Goal: Transaction & Acquisition: Obtain resource

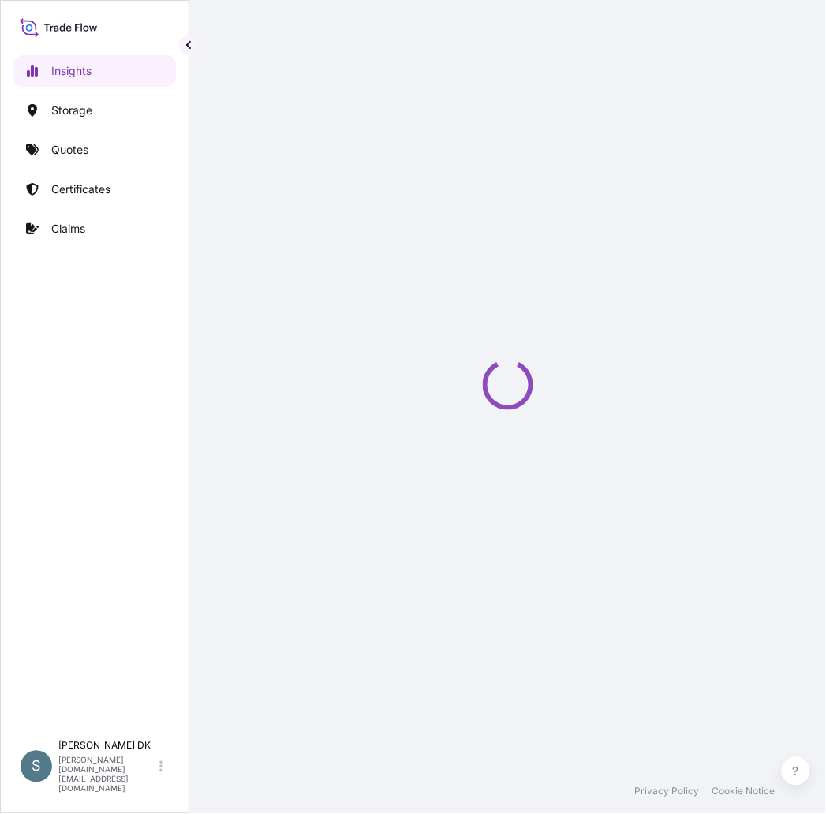
select select "2025"
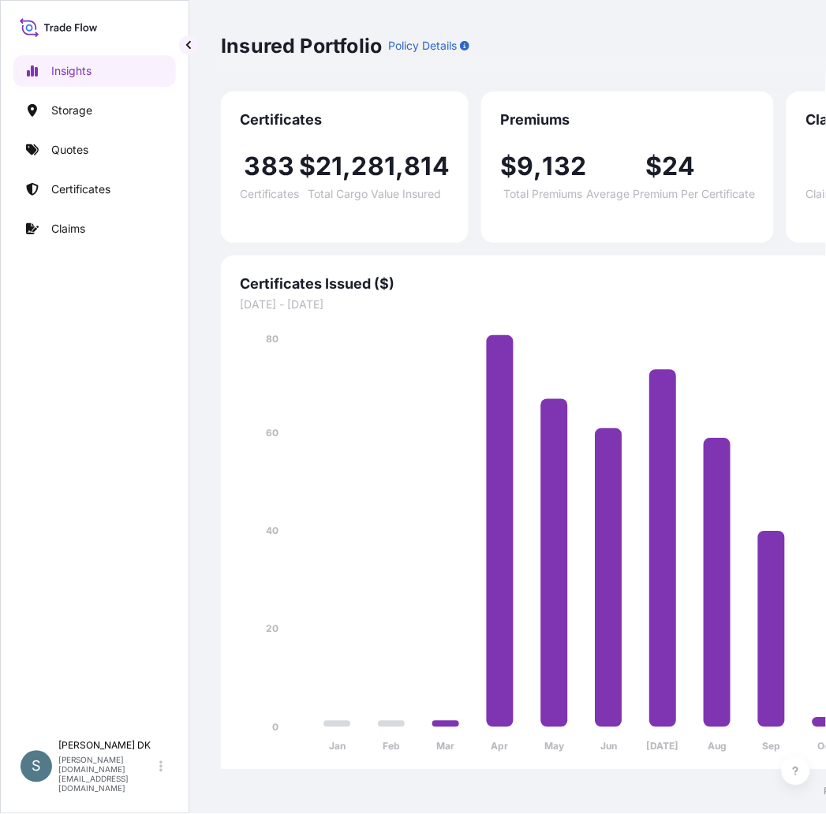
click at [179, 50] on div "Insights Storage Quotes Certificates Claims S [PERSON_NAME] DK [DOMAIN_NAME][EM…" at bounding box center [94, 407] width 189 height 814
click at [181, 47] on button "button" at bounding box center [188, 44] width 19 height 19
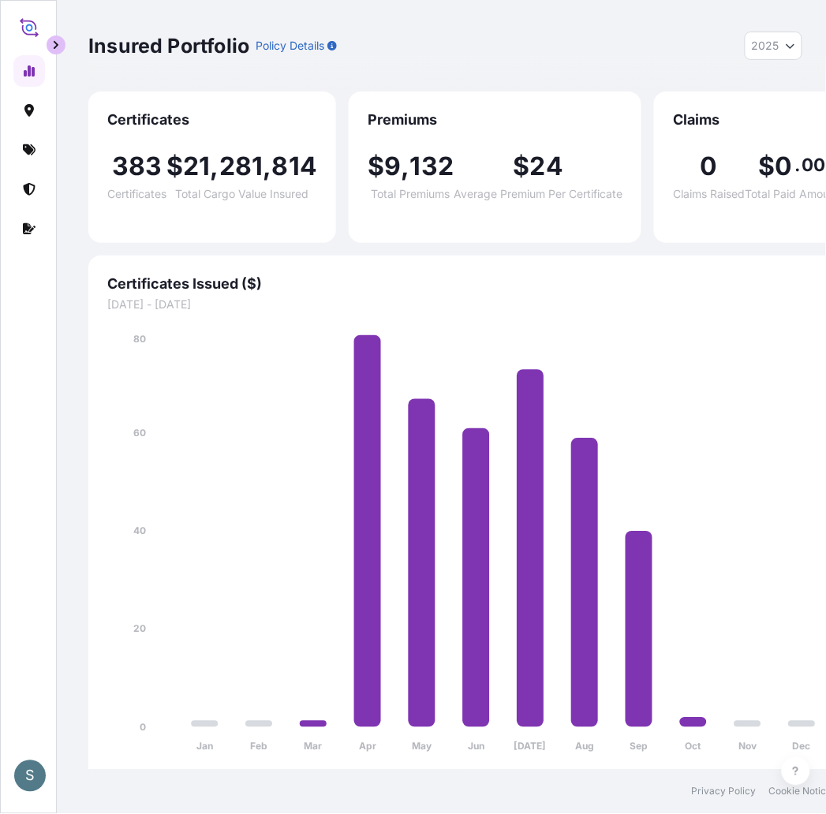
click at [58, 37] on button "button" at bounding box center [56, 44] width 19 height 19
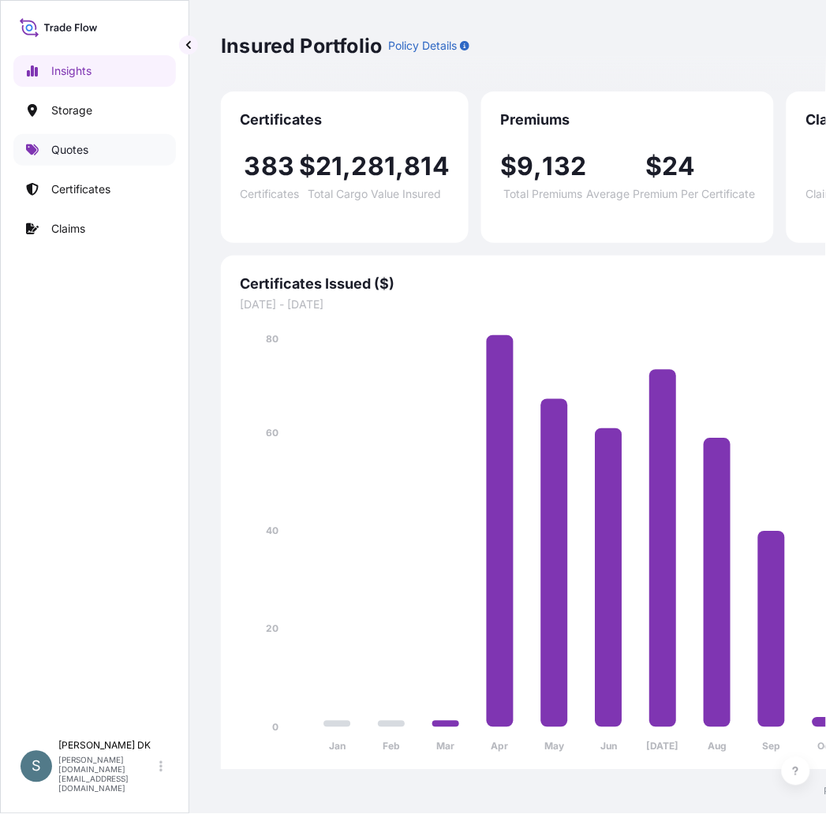
click at [106, 155] on link "Quotes" at bounding box center [94, 150] width 162 height 32
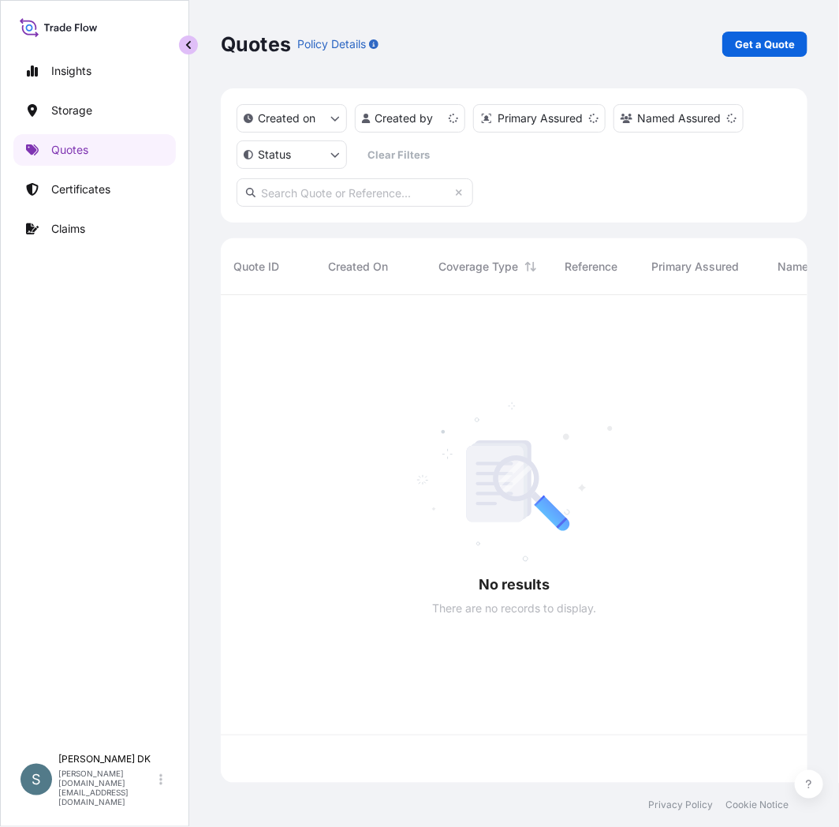
scroll to position [484, 573]
click at [181, 45] on button "button" at bounding box center [188, 44] width 19 height 19
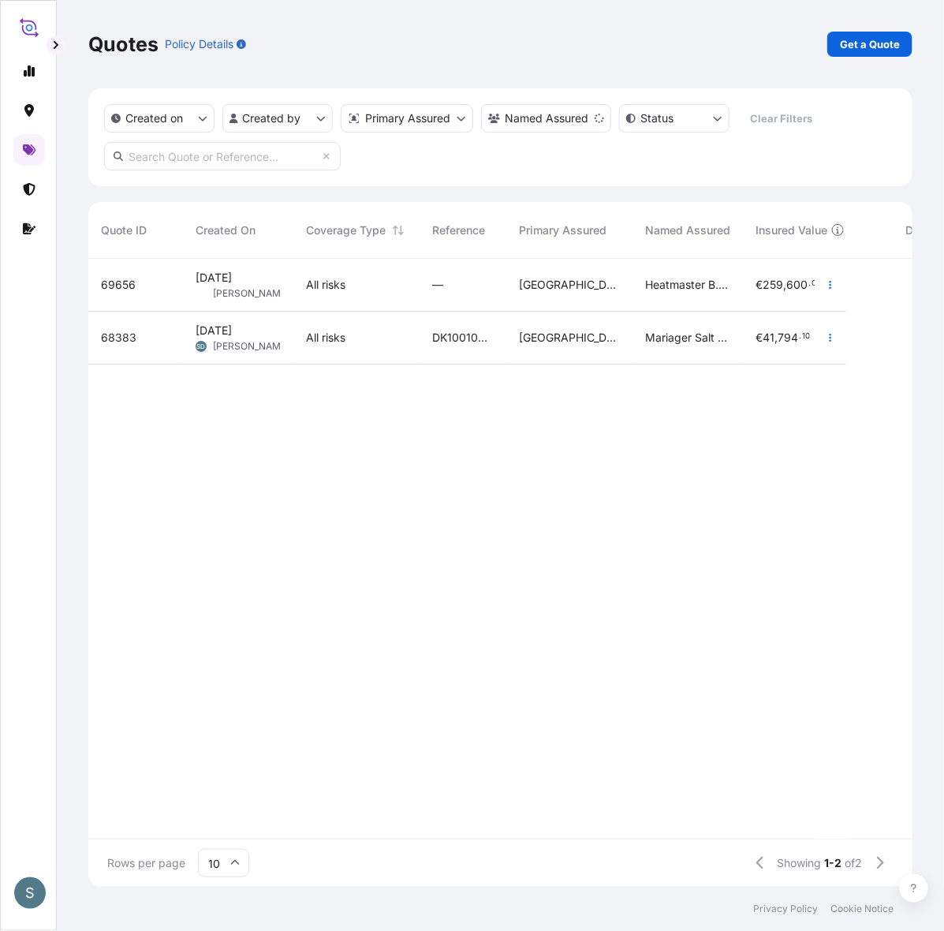
scroll to position [622, 810]
click at [838, 42] on p "Get a Quote" at bounding box center [870, 44] width 60 height 16
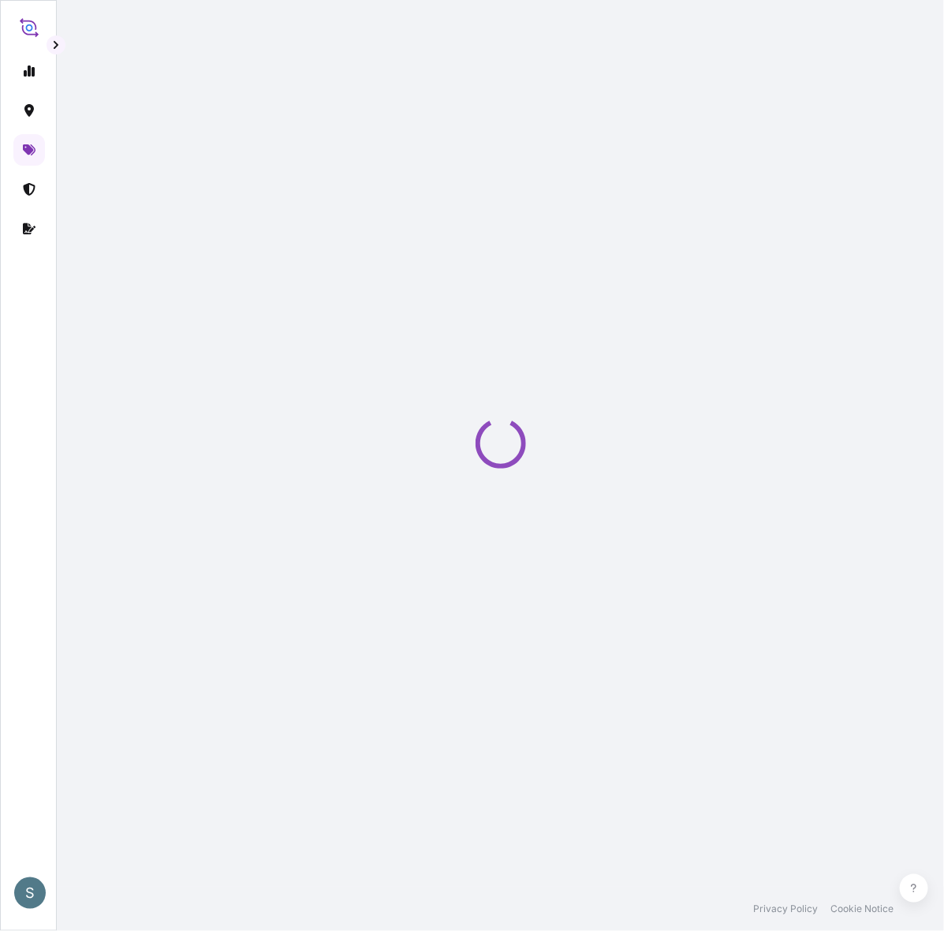
select select "Water"
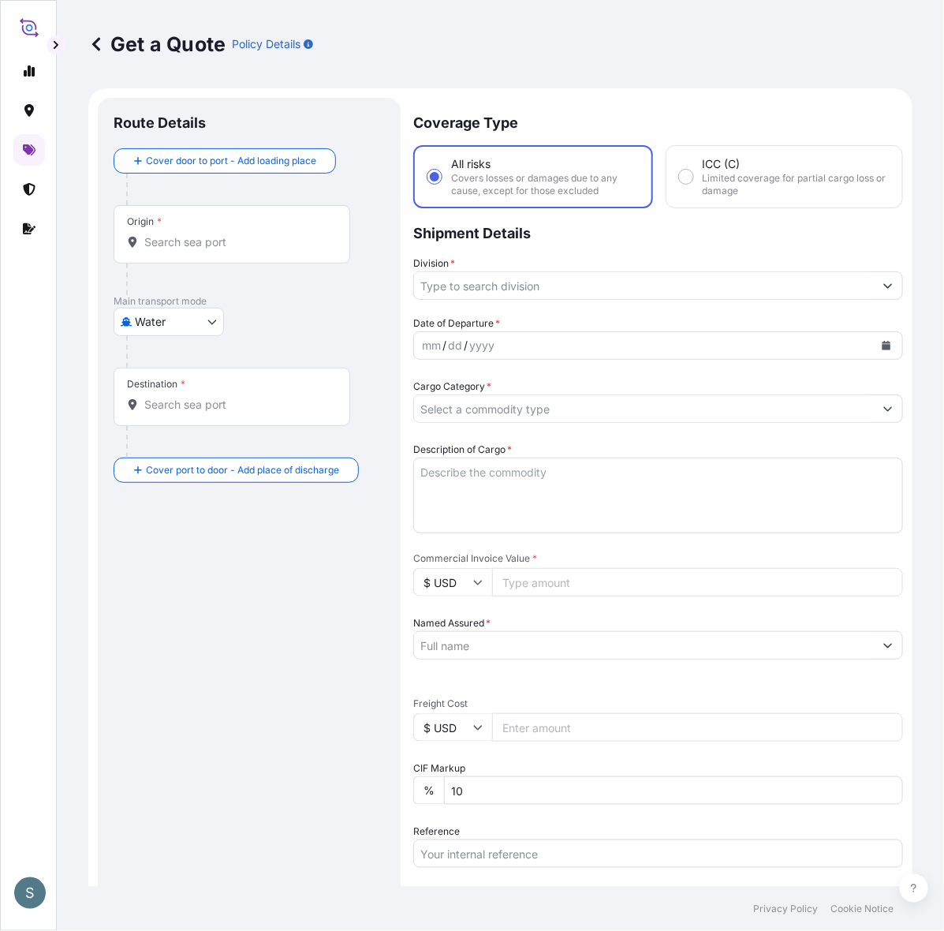
scroll to position [25, 0]
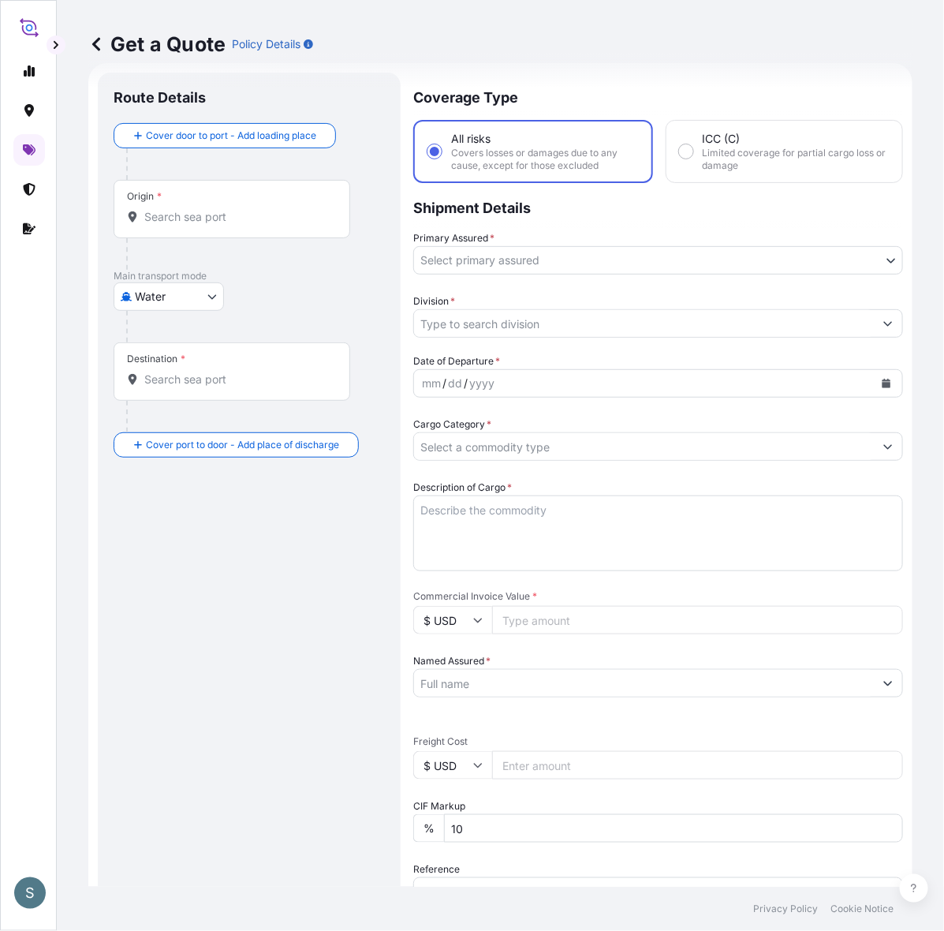
click at [206, 226] on div "Origin *" at bounding box center [232, 209] width 237 height 58
click at [206, 225] on input "Origin *" at bounding box center [237, 217] width 186 height 16
paste input "[GEOGRAPHIC_DATA], [GEOGRAPHIC_DATA]"
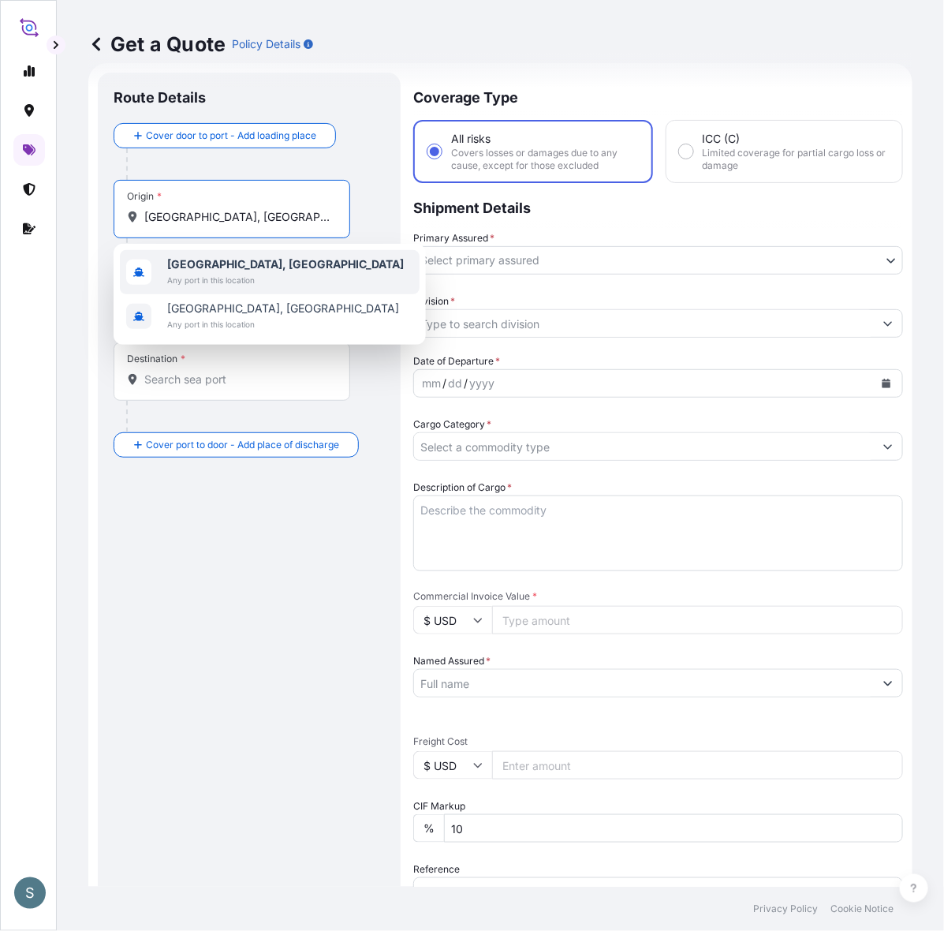
click at [242, 269] on b "[GEOGRAPHIC_DATA], [GEOGRAPHIC_DATA]" at bounding box center [285, 263] width 237 height 13
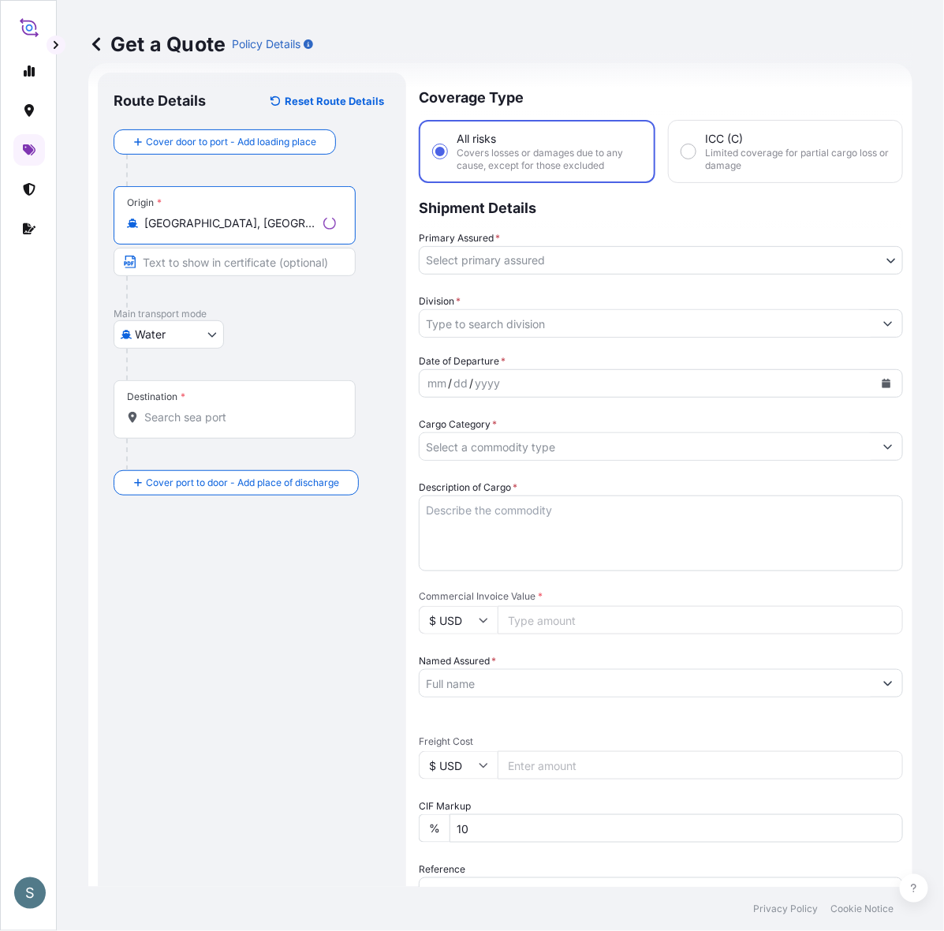
type input "[GEOGRAPHIC_DATA], [GEOGRAPHIC_DATA]"
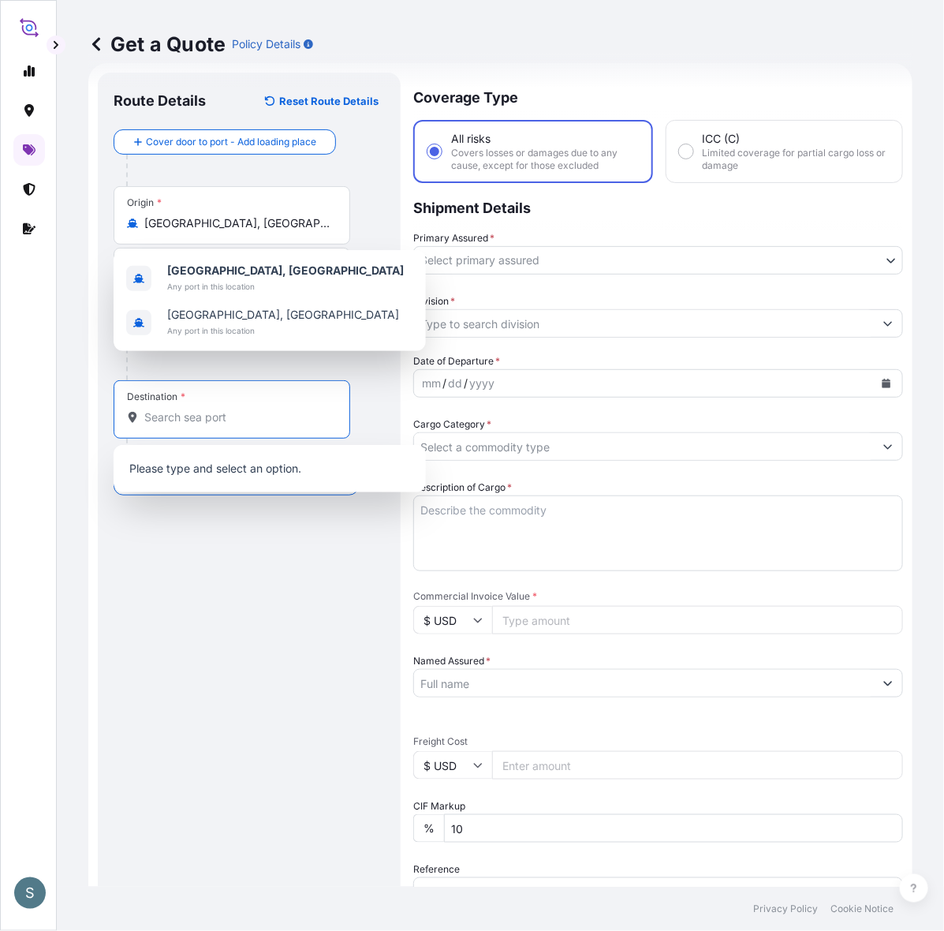
click at [202, 420] on input "Destination *" at bounding box center [237, 417] width 186 height 16
paste input "[GEOGRAPHIC_DATA], [GEOGRAPHIC_DATA]"
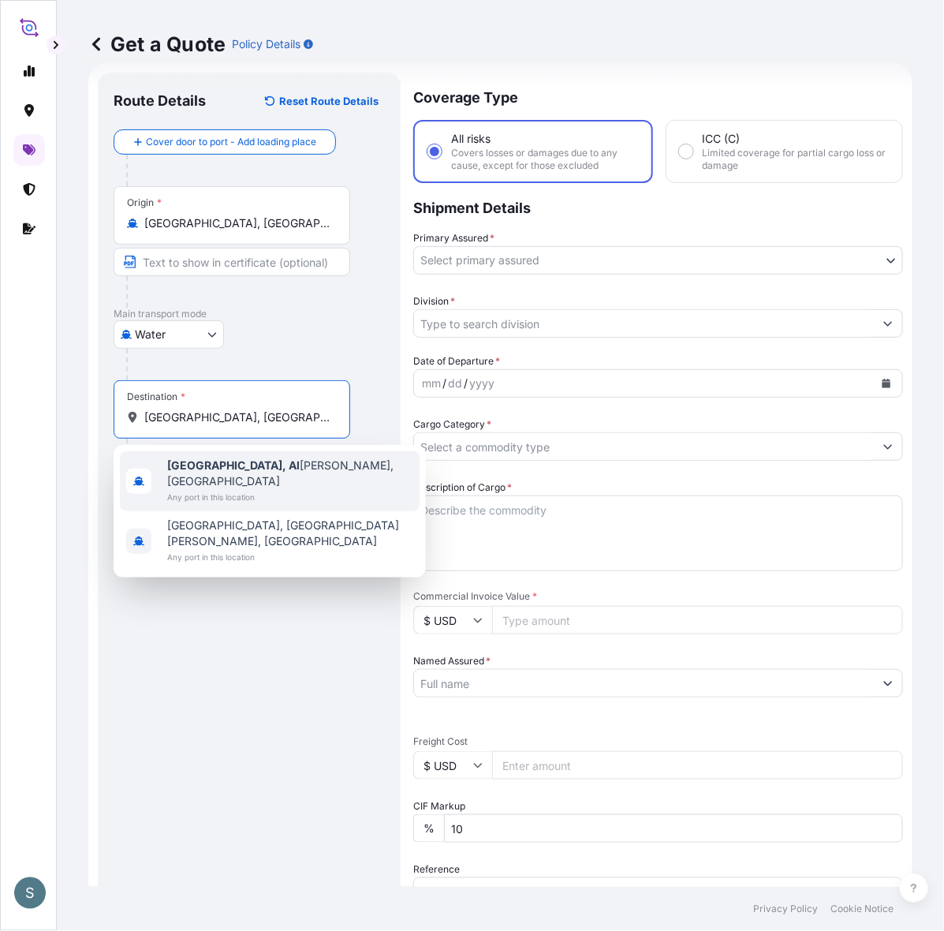
click at [245, 489] on span "Any port in this location" at bounding box center [290, 497] width 246 height 16
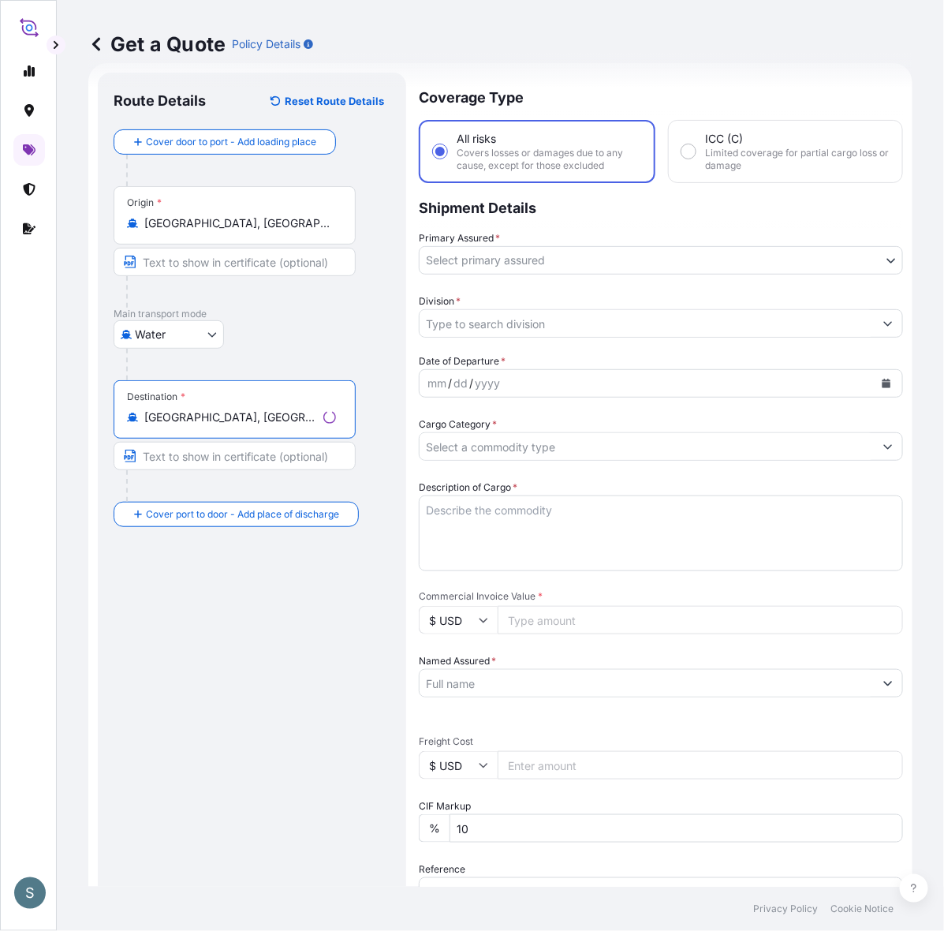
type input "[GEOGRAPHIC_DATA], [GEOGRAPHIC_DATA], [GEOGRAPHIC_DATA]"
click at [482, 263] on body "2 options available. 2 options available. 0 options available. 2 options availa…" at bounding box center [472, 465] width 944 height 931
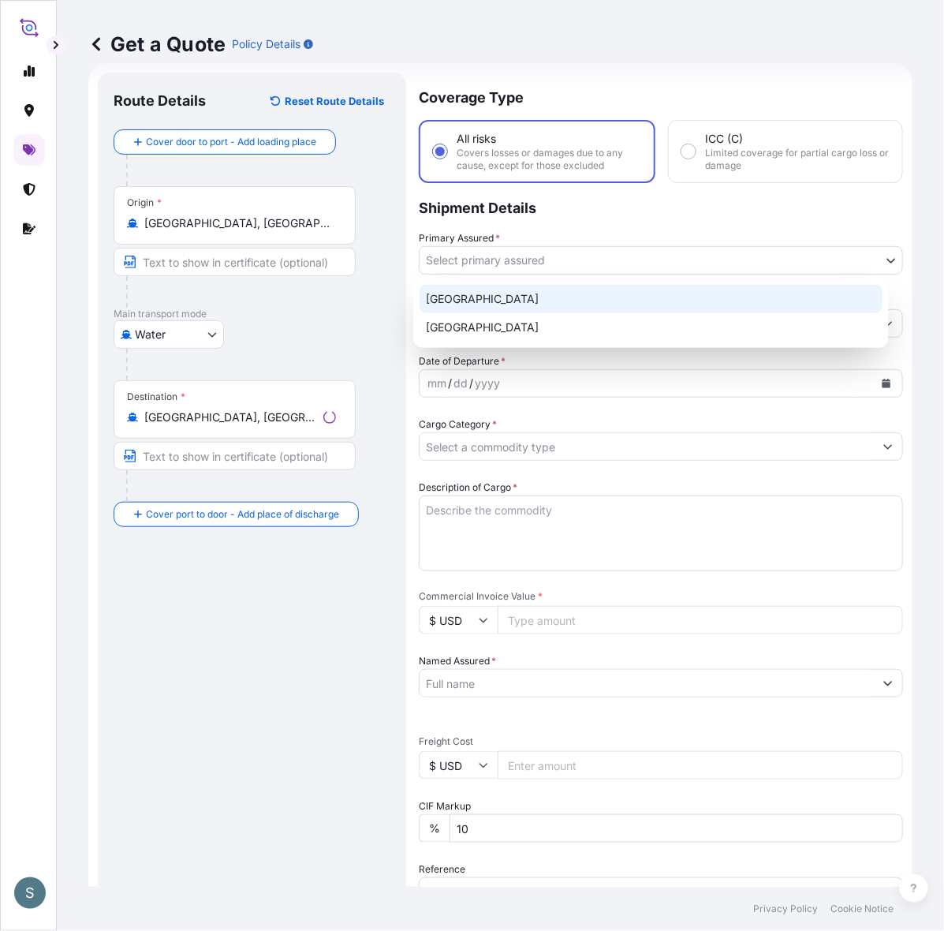
click at [467, 298] on div "[GEOGRAPHIC_DATA]" at bounding box center [651, 299] width 463 height 28
select select "31589"
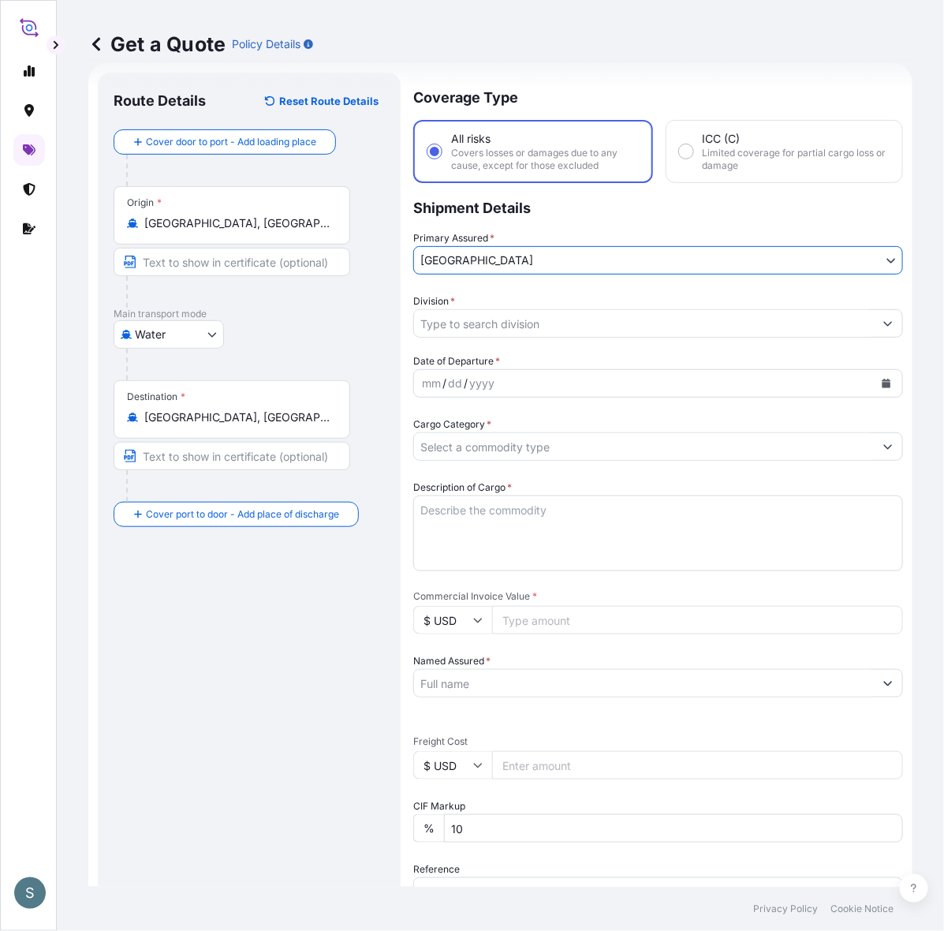
click at [458, 333] on input "Division *" at bounding box center [644, 323] width 460 height 28
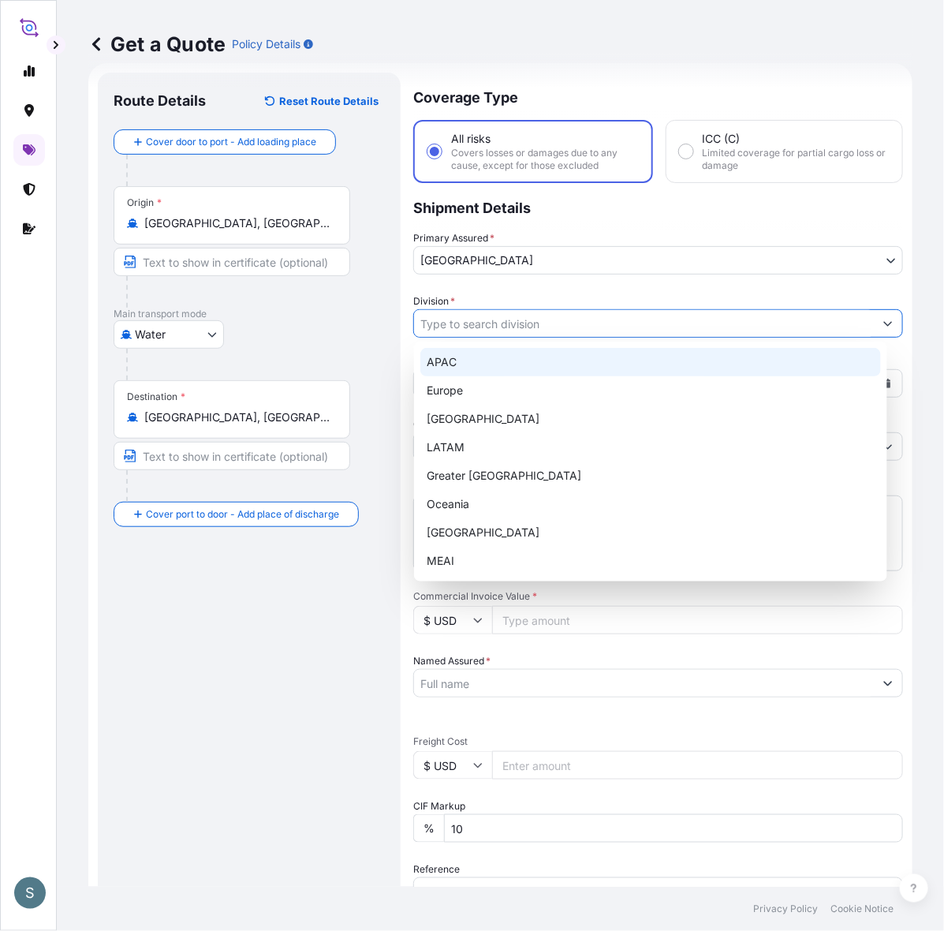
click at [458, 361] on div "APAC" at bounding box center [650, 362] width 461 height 28
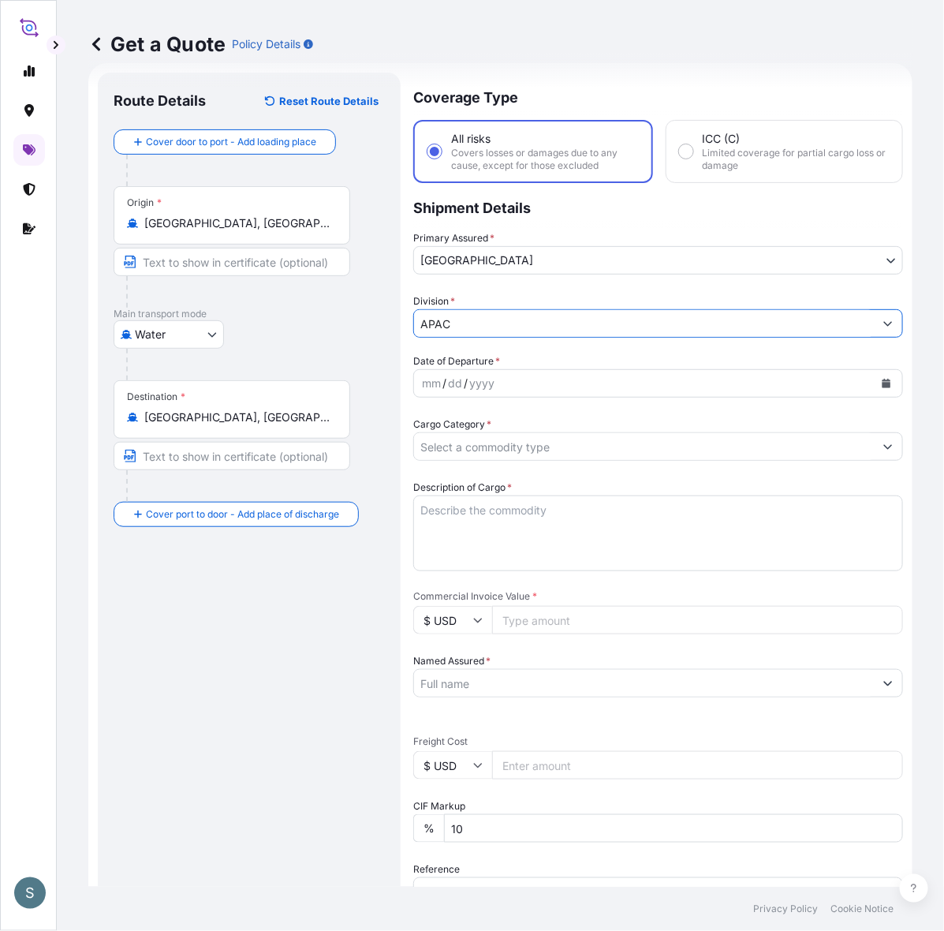
click at [467, 316] on input "APAC" at bounding box center [644, 323] width 460 height 28
click at [838, 312] on form "Route Details Reset Route Details Cover door to port - Add loading place Place …" at bounding box center [500, 642] width 824 height 1159
click at [838, 319] on button "Show suggestions" at bounding box center [888, 323] width 28 height 28
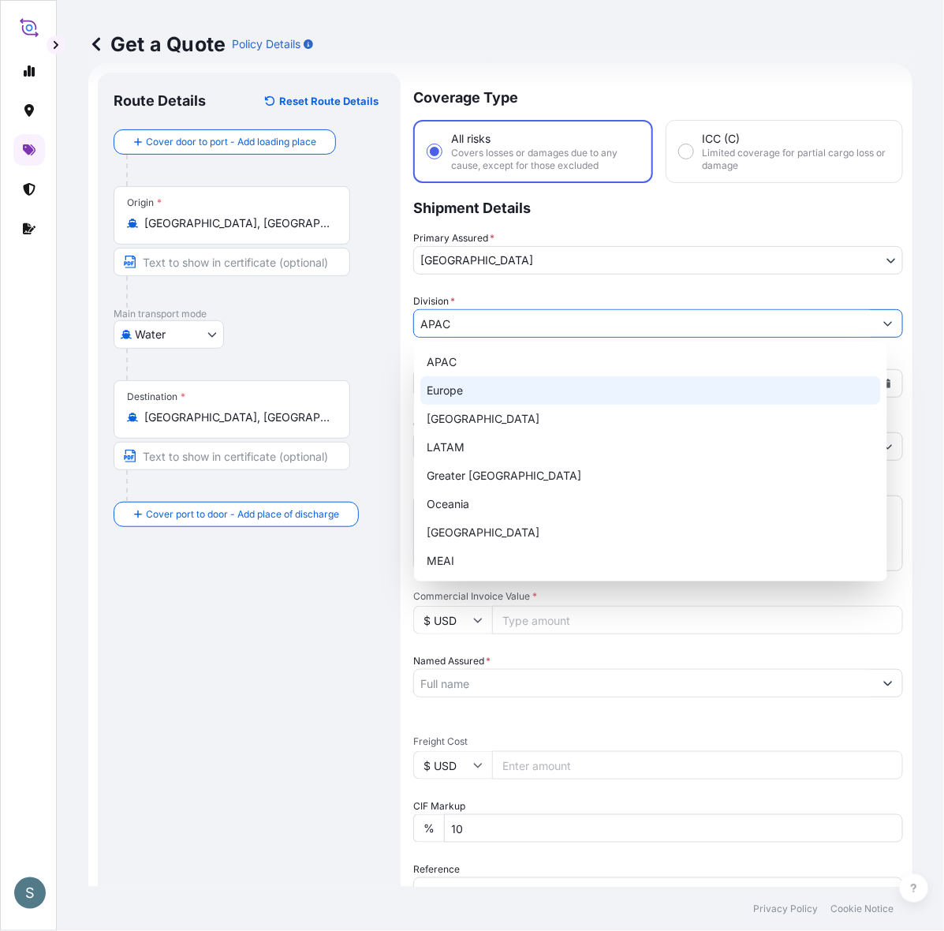
click at [506, 393] on div "Europe" at bounding box center [650, 390] width 461 height 28
type input "Europe"
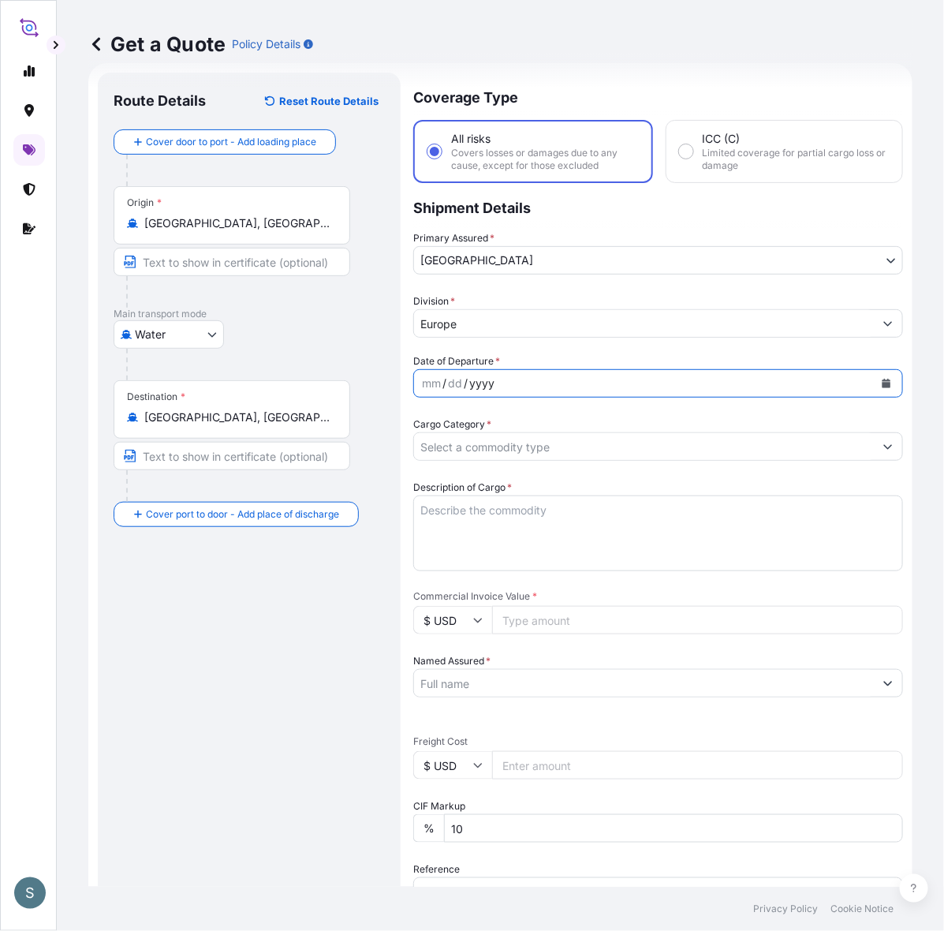
click at [472, 390] on div "yyyy" at bounding box center [482, 383] width 28 height 19
click at [838, 379] on icon "Calendar" at bounding box center [887, 383] width 9 height 9
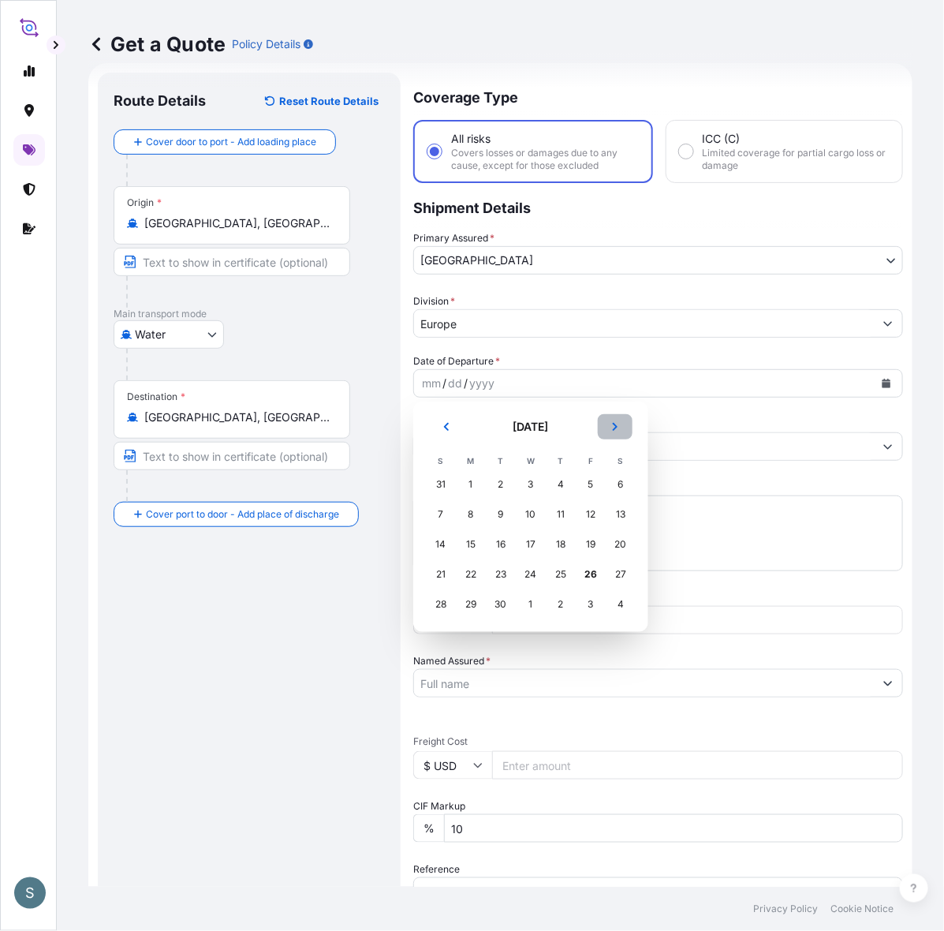
click at [612, 431] on icon "Next" at bounding box center [614, 426] width 9 height 9
click at [528, 484] on div "1" at bounding box center [531, 484] width 28 height 28
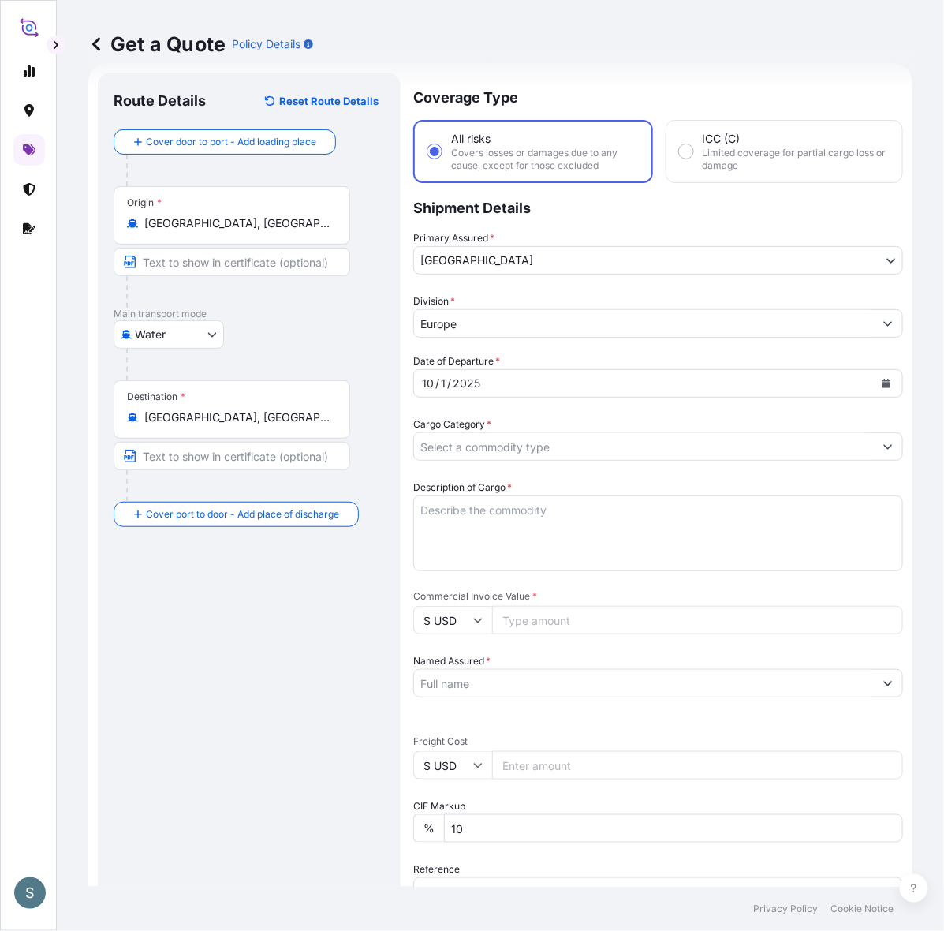
click at [198, 698] on div "Route Details Reset Route Details Cover door to port - Add loading place Place …" at bounding box center [249, 642] width 271 height 1108
click at [455, 442] on input "Cargo Category *" at bounding box center [644, 446] width 460 height 28
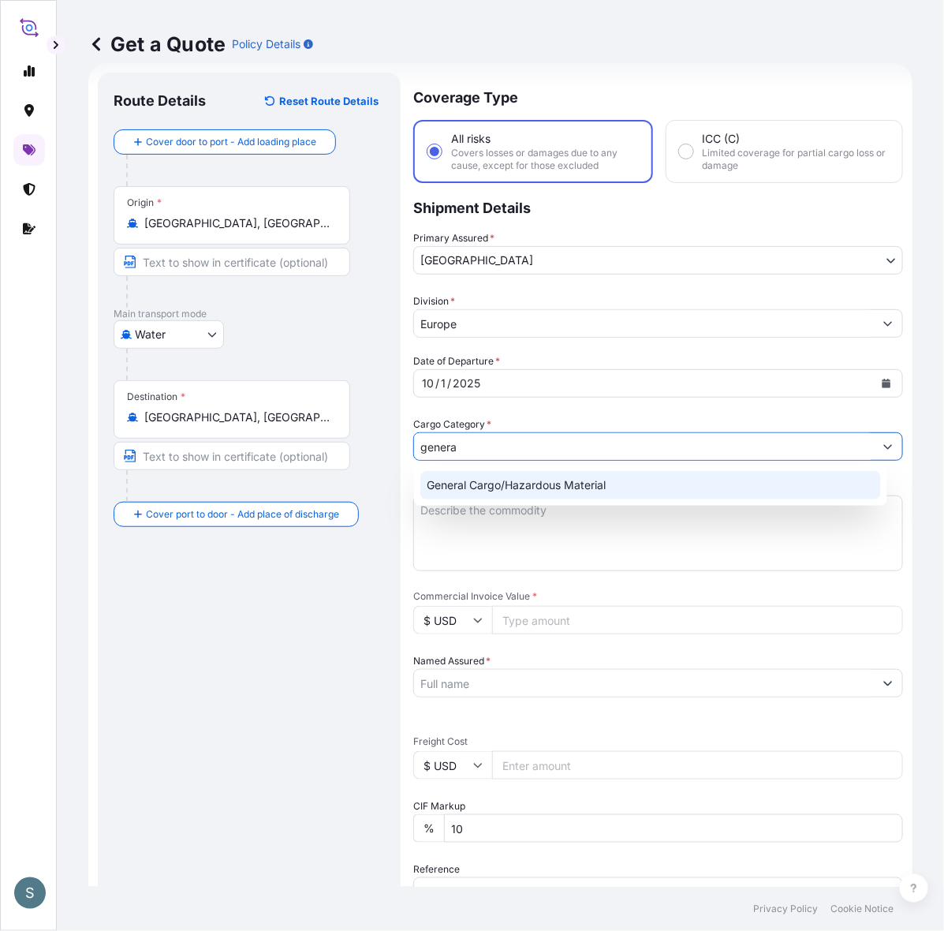
click at [562, 472] on div "General Cargo/Hazardous Material" at bounding box center [650, 485] width 461 height 28
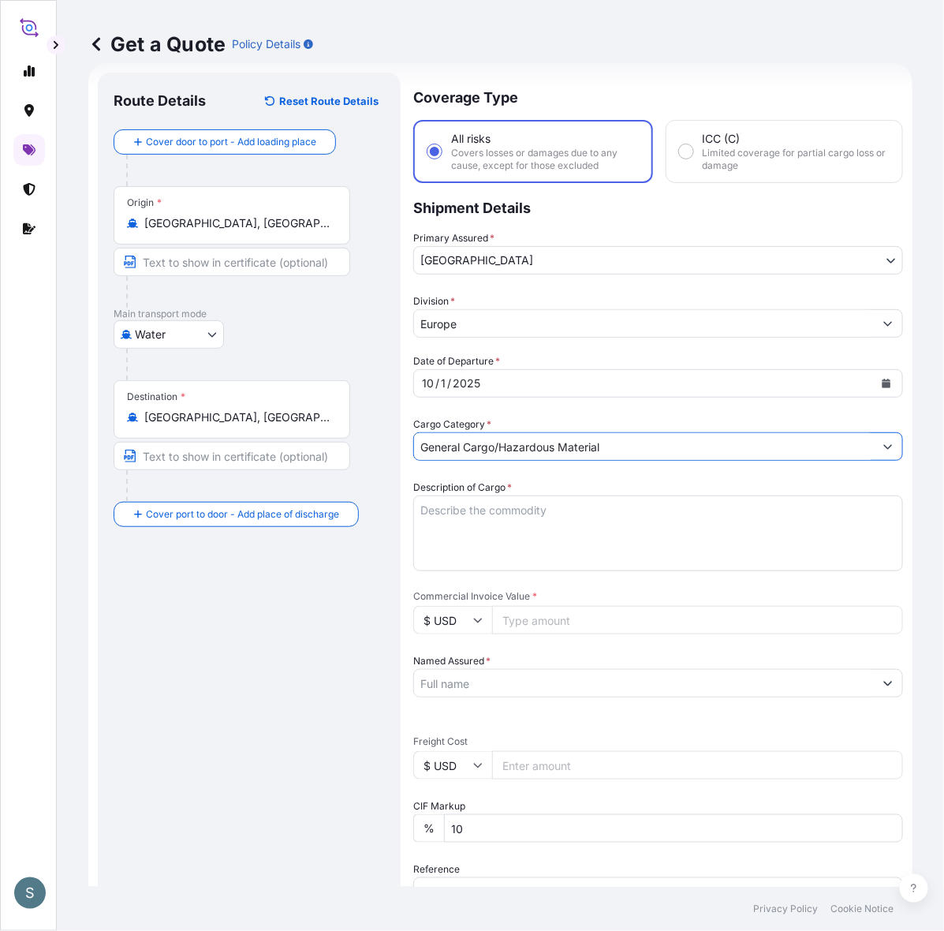
type input "General Cargo/Hazardous Material"
click at [269, 552] on div "Route Details Reset Route Details Cover door to port - Add loading place Place …" at bounding box center [249, 642] width 271 height 1108
click at [542, 529] on textarea "Description of Cargo *" at bounding box center [658, 533] width 490 height 76
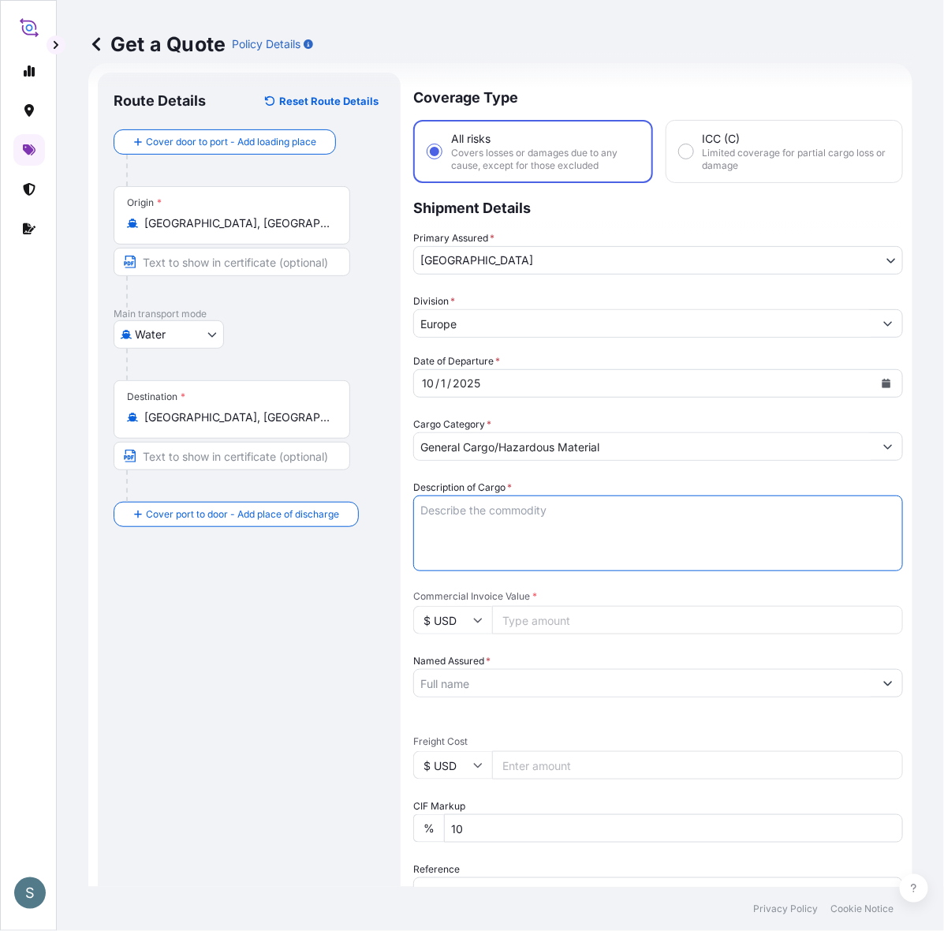
paste textarea "SANAL P, [MEDICAL_DATA], PHARMACEUTICAL QUALITY"
click at [420, 527] on textarea "SANAL P, [MEDICAL_DATA], PHARMACEUTICAL QUALITY" at bounding box center [658, 533] width 490 height 76
type textarea "SANAL P, [MEDICAL_DATA], PHARMACEUTICAL QUALITY"
click at [286, 613] on div "Route Details Reset Route Details Cover door to port - Add loading place Place …" at bounding box center [249, 642] width 271 height 1108
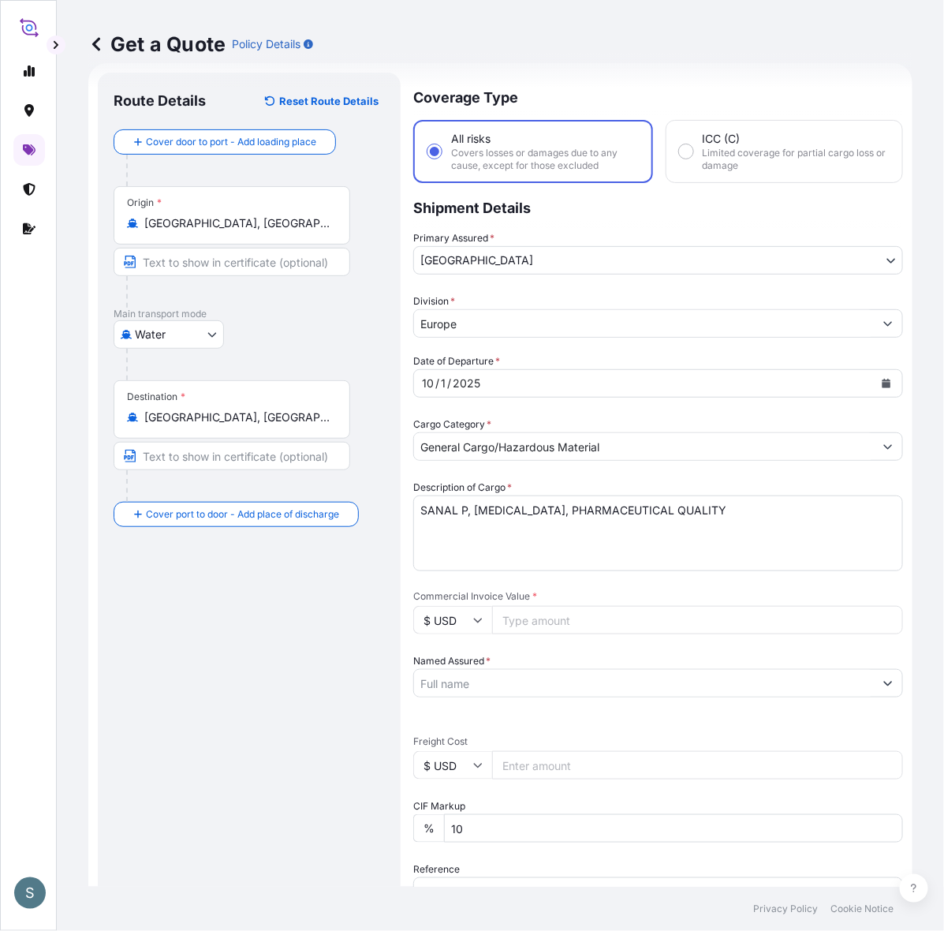
click at [434, 616] on input "$ USD" at bounding box center [452, 620] width 79 height 28
click at [442, 664] on div "€ EUR" at bounding box center [453, 662] width 66 height 30
type input "€ EUR"
click at [451, 777] on input "$ USD" at bounding box center [452, 765] width 79 height 28
click at [454, 809] on div "€ EUR" at bounding box center [453, 807] width 66 height 30
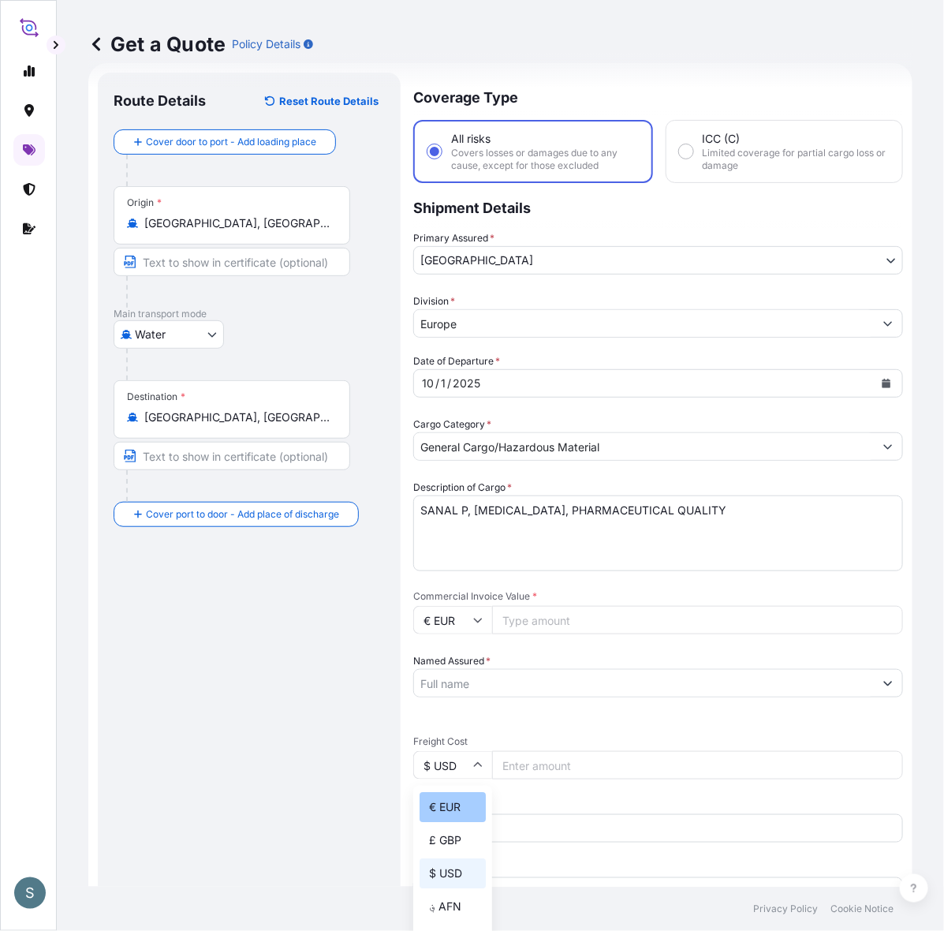
type input "€ EUR"
click at [343, 790] on div "Route Details Reset Route Details Cover door to port - Add loading place Place …" at bounding box center [249, 642] width 271 height 1108
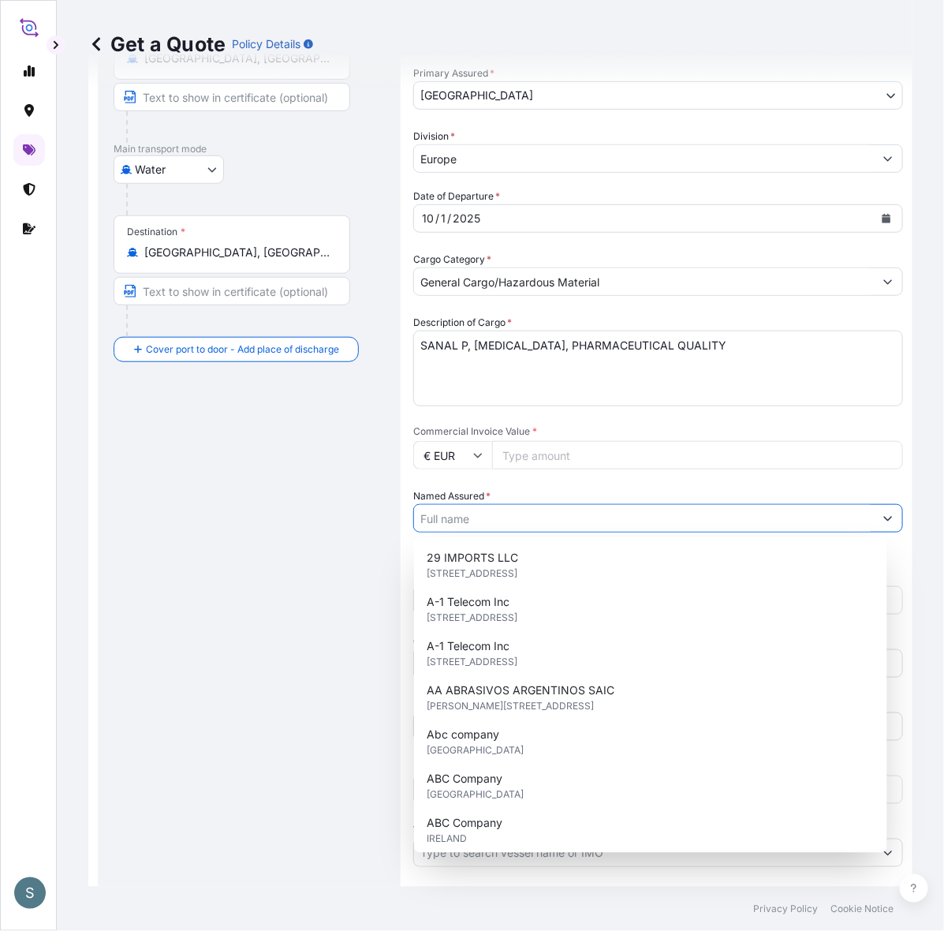
click at [540, 525] on input "Named Assured *" at bounding box center [644, 518] width 460 height 28
paste input "Mariager Salt Specialties A/S"
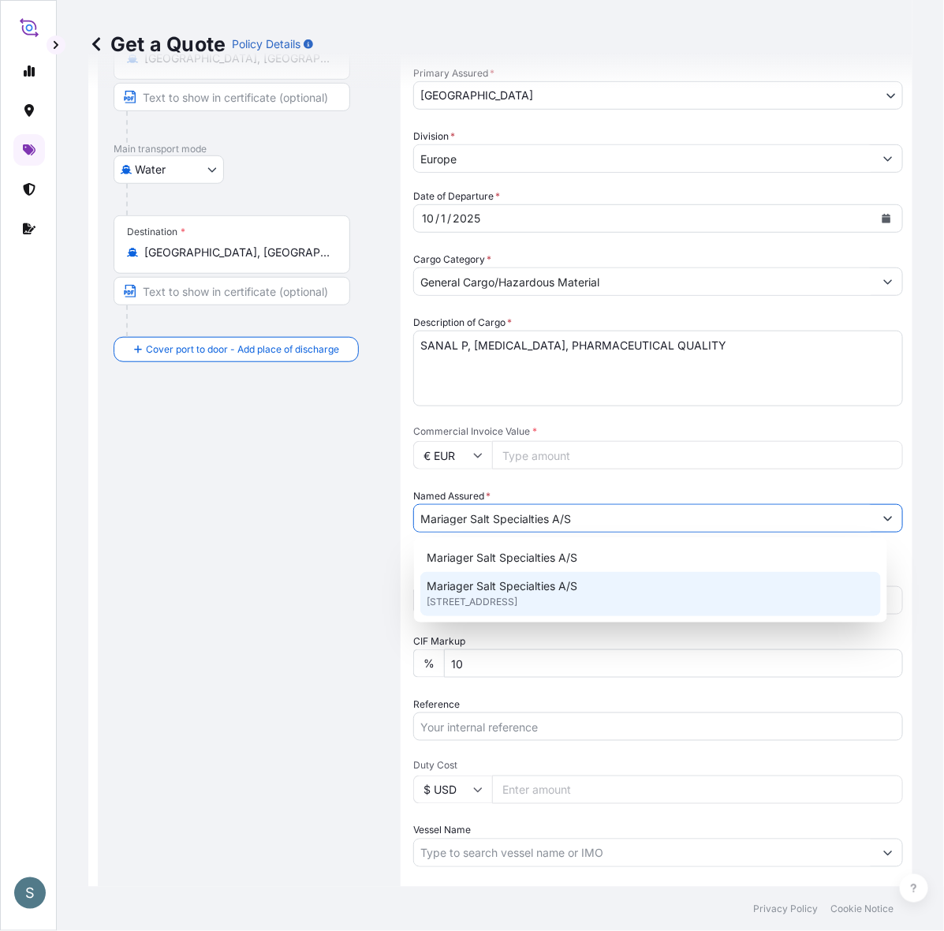
click at [576, 592] on span "Mariager Salt Specialties A/S" at bounding box center [502, 586] width 151 height 16
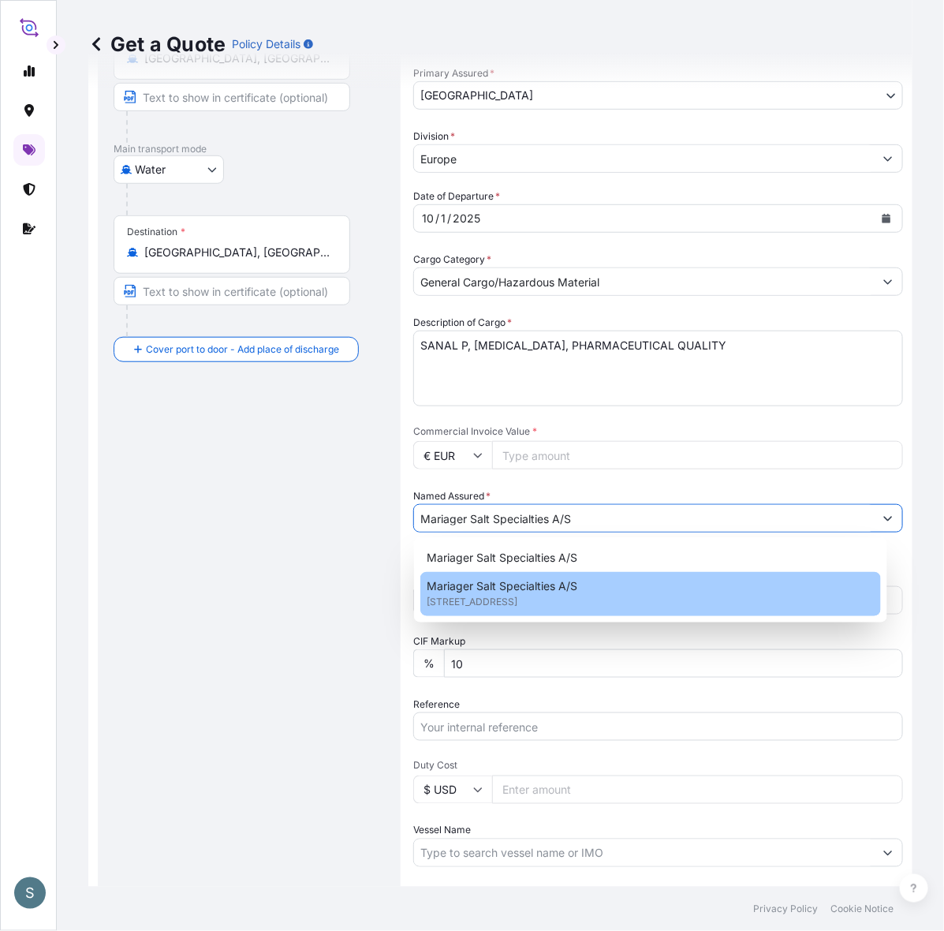
type input "Mariager Salt Specialties A/S"
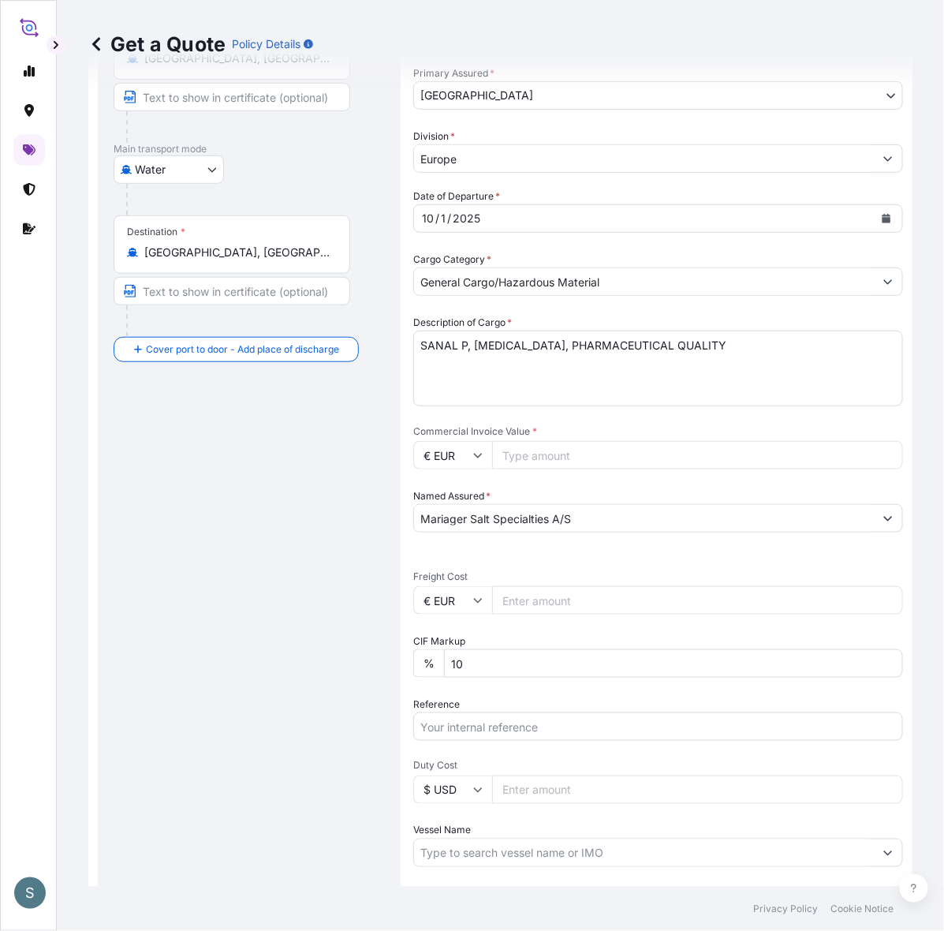
click at [310, 625] on div "Route Details Reset Route Details Cover door to port - Add loading place Place …" at bounding box center [249, 477] width 271 height 1108
click at [521, 464] on input "Commercial Invoice Value *" at bounding box center [697, 455] width 411 height 28
paste input "12201.00"
type input "12201.00"
click at [306, 543] on div "Route Details Reset Route Details Cover door to port - Add loading place Place …" at bounding box center [249, 477] width 271 height 1108
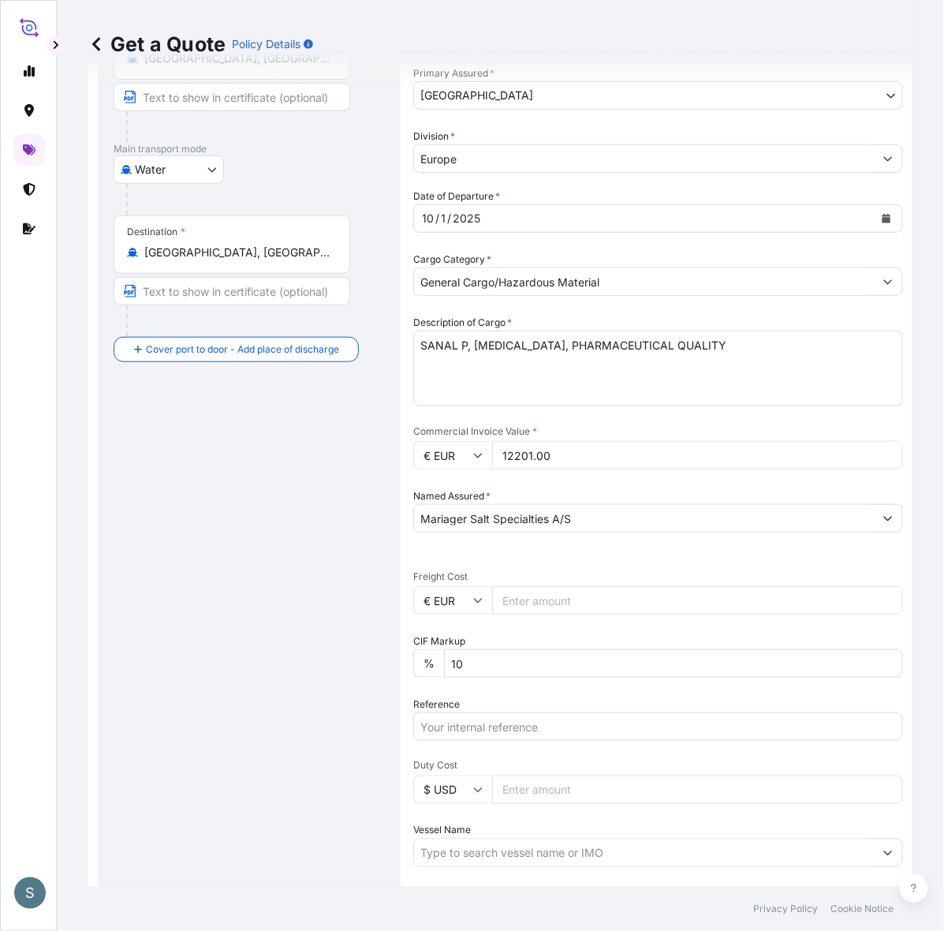
click at [536, 620] on div "Date of Departure * [DATE] Cargo Category * General Cargo/Hazardous Material De…" at bounding box center [658, 559] width 490 height 741
click at [533, 603] on input "Freight Cost" at bounding box center [697, 600] width 411 height 28
paste input "4308.56"
type input "4308.56"
click at [318, 629] on div "Route Details Reset Route Details Cover door to port - Add loading place Place …" at bounding box center [249, 477] width 271 height 1108
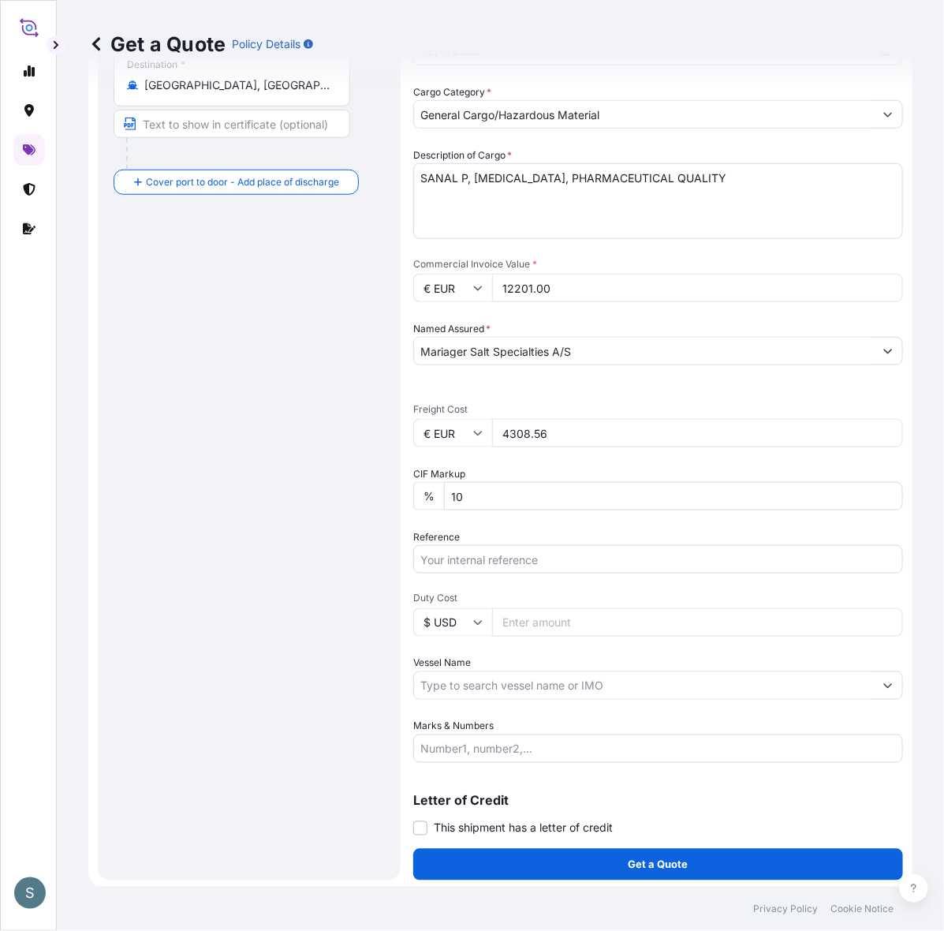
scroll to position [359, 0]
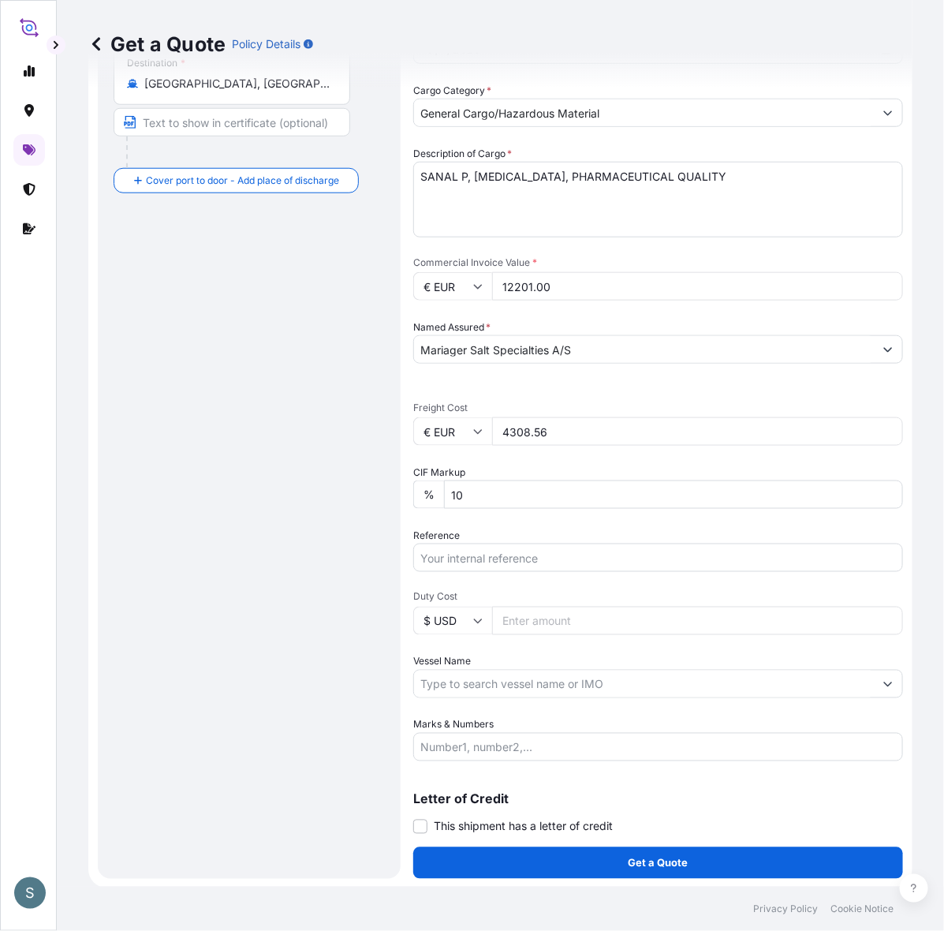
click at [360, 517] on div "Route Details Reset Route Details Cover door to port - Add loading place Place …" at bounding box center [249, 309] width 271 height 1108
click at [501, 564] on input "Reference" at bounding box center [658, 557] width 490 height 28
paste input "DK1001020215 2599730"
click at [509, 562] on input "DK1001020215 2599730" at bounding box center [658, 557] width 490 height 28
type input "DK1001020215 - 2599730"
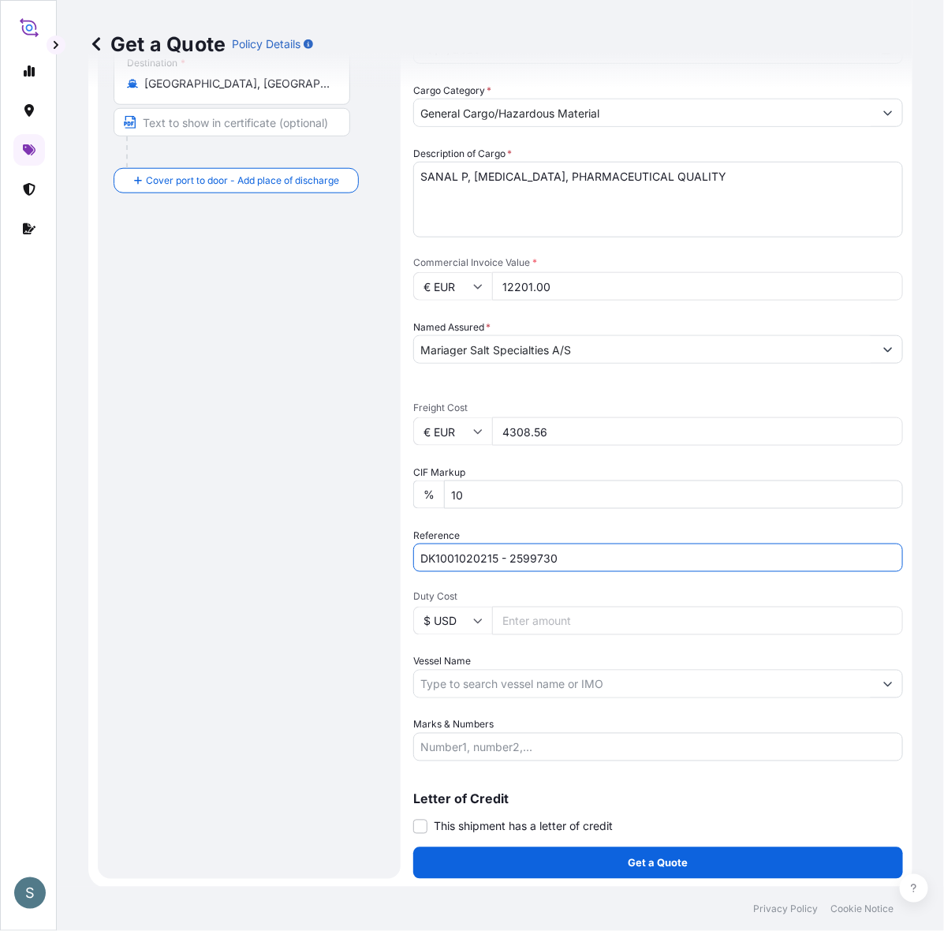
click at [325, 695] on div "Route Details Reset Route Details Cover door to port - Add loading place Place …" at bounding box center [249, 309] width 271 height 1108
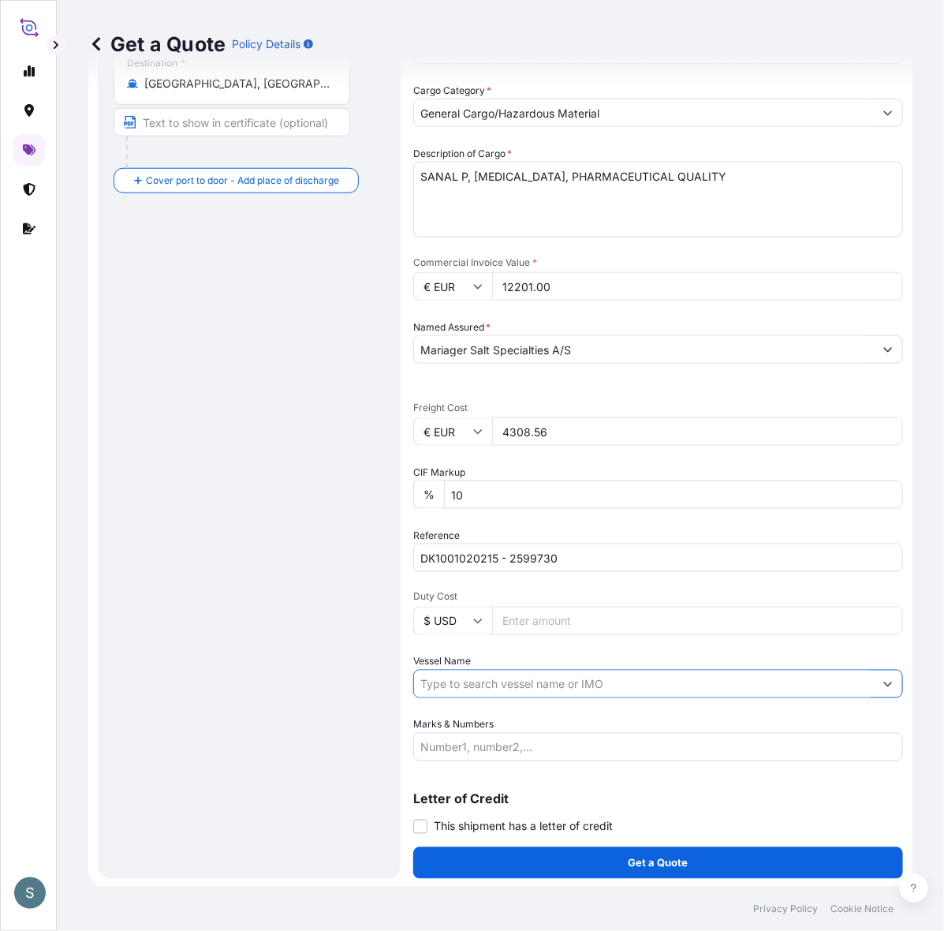
click at [471, 674] on input "Vessel Name" at bounding box center [644, 684] width 460 height 28
paste input "VALENCIA EXPRESS"
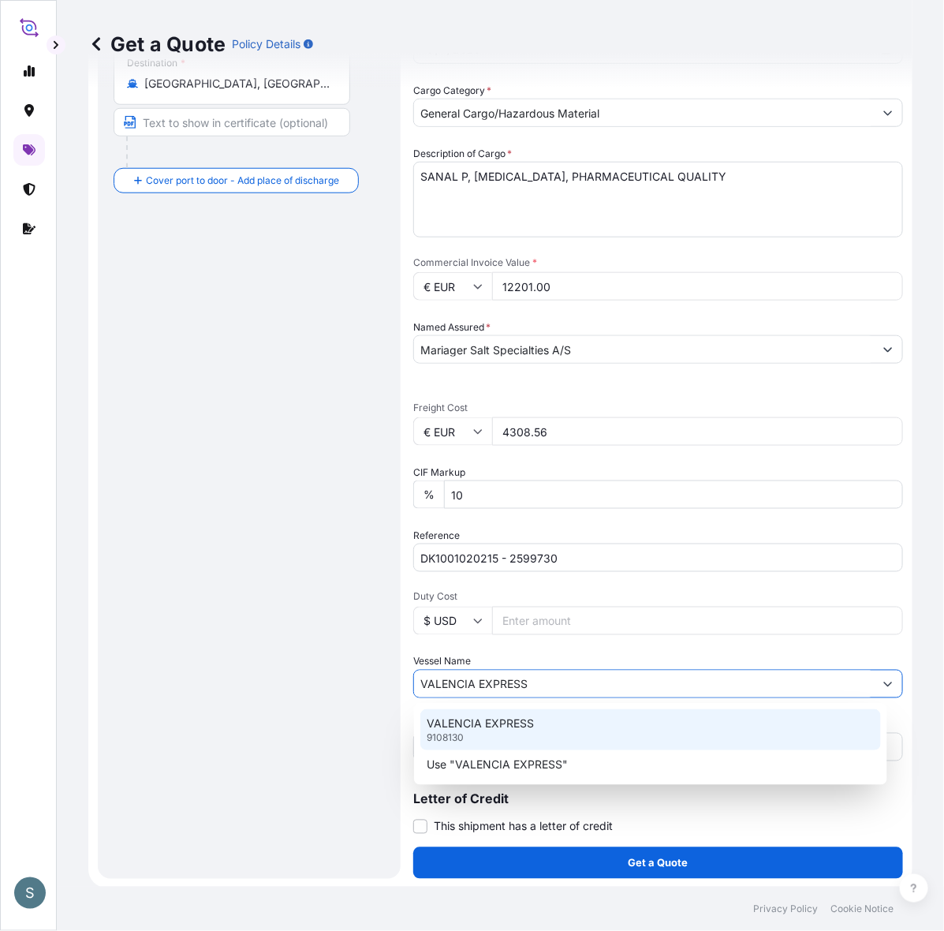
click at [503, 730] on p "VALENCIA EXPRESS" at bounding box center [480, 723] width 107 height 16
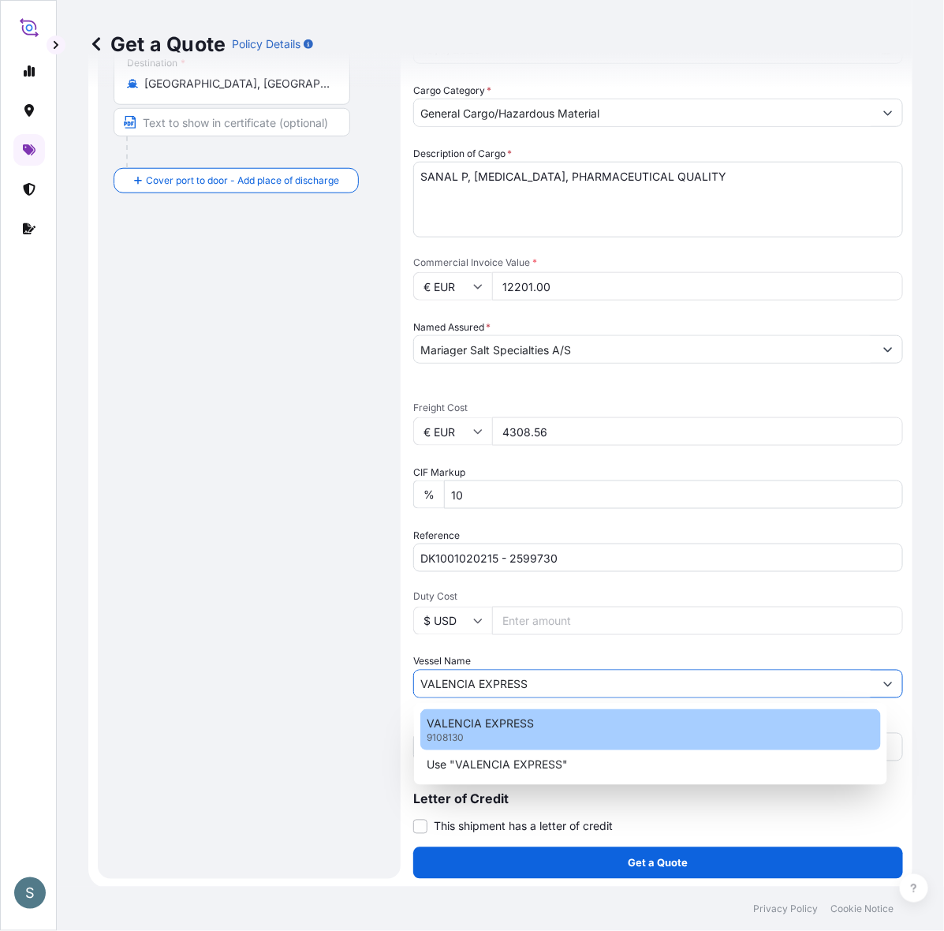
type input "VALENCIA EXPRESS"
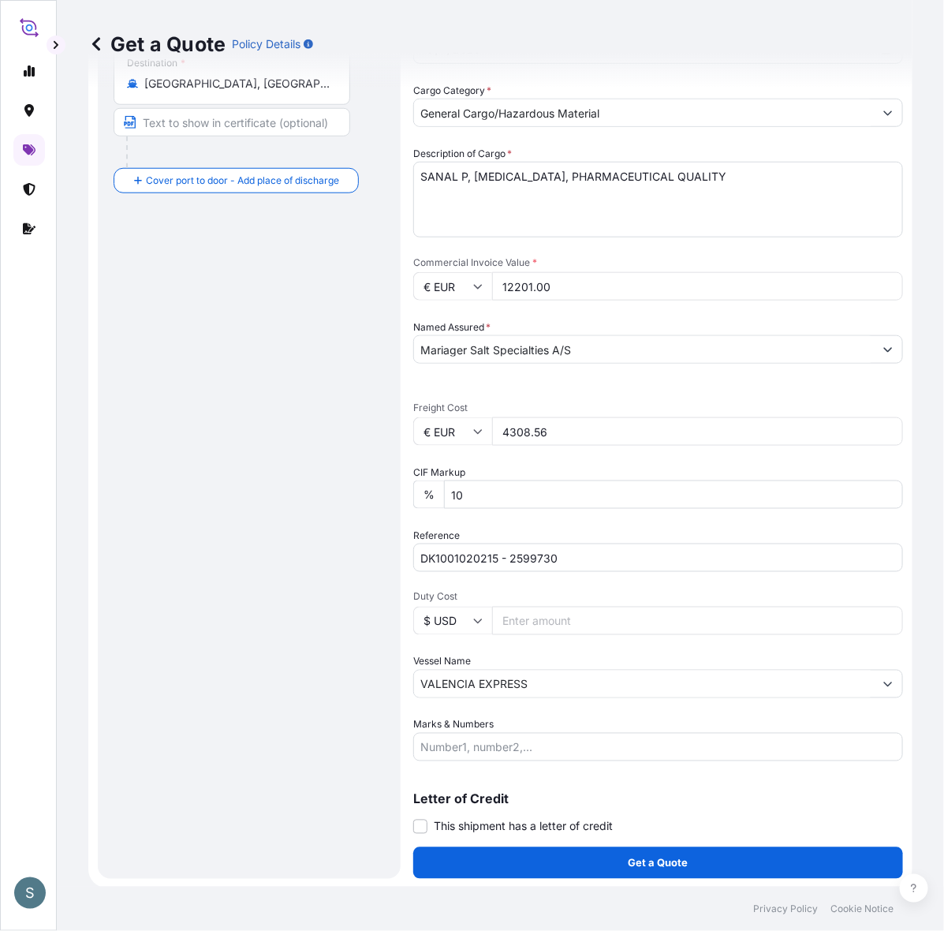
click at [274, 743] on div "Route Details Reset Route Details Cover door to port - Add loading place Place …" at bounding box center [249, 309] width 271 height 1108
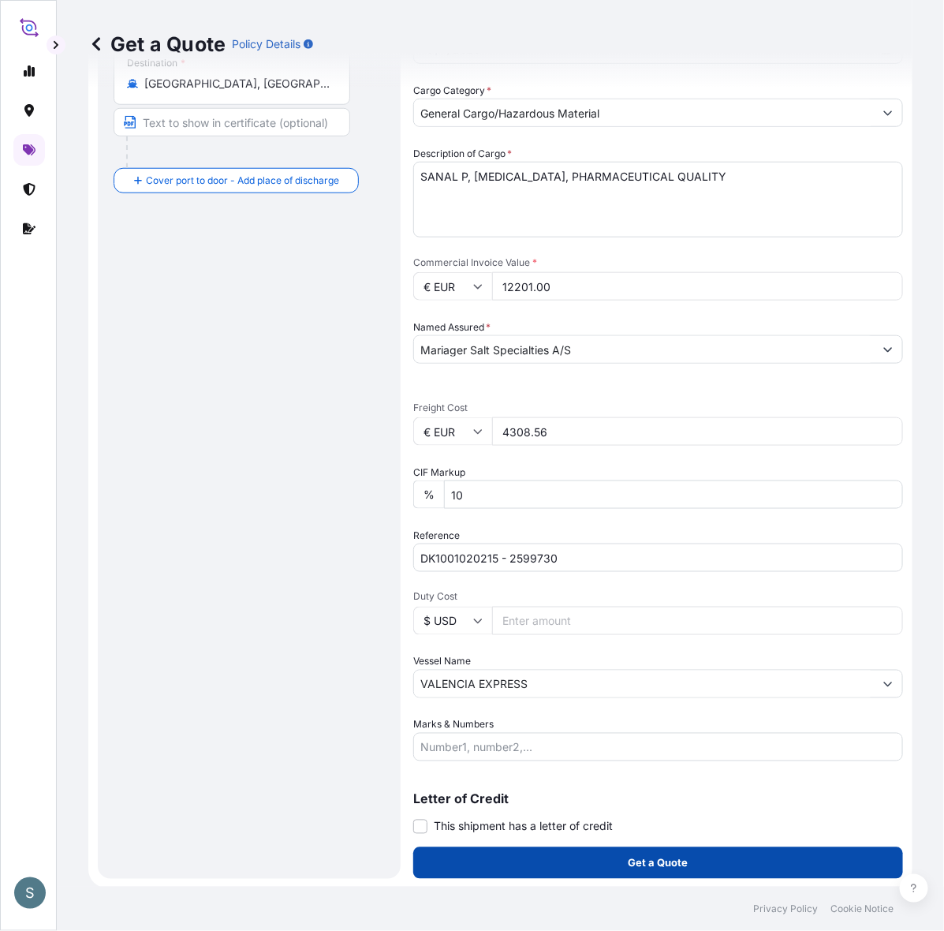
click at [526, 826] on button "Get a Quote" at bounding box center [658, 863] width 490 height 32
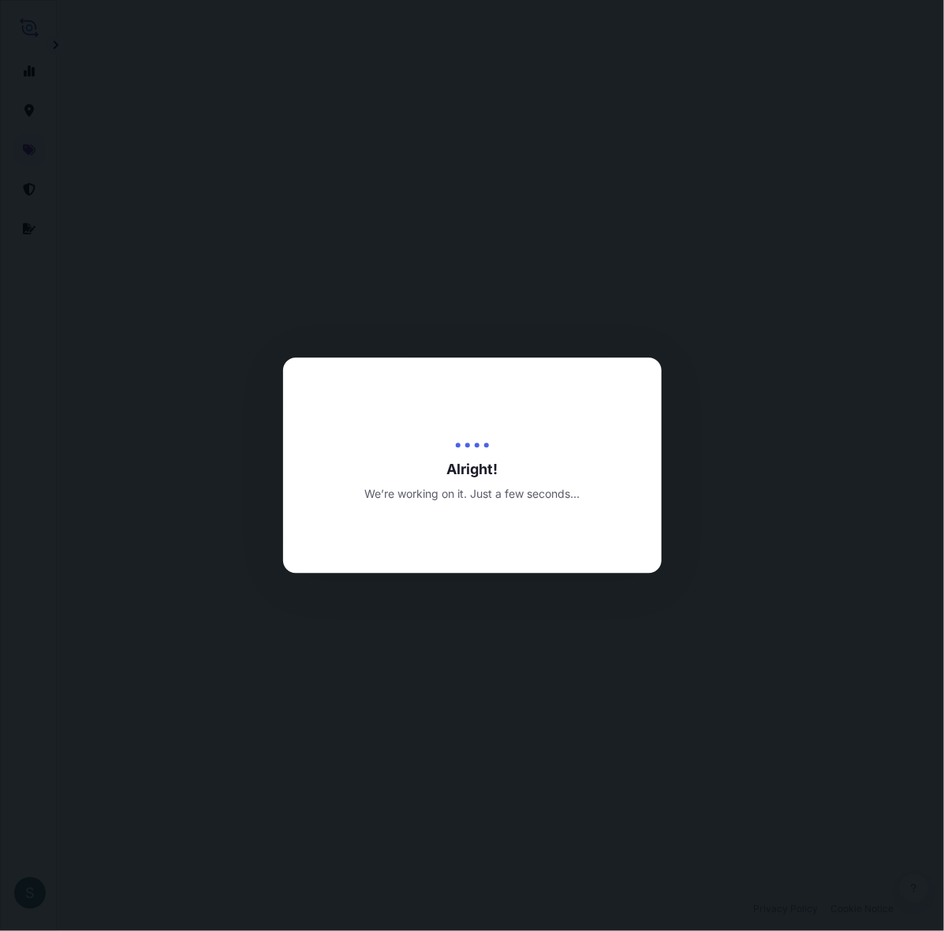
select select "Water"
select select "31589"
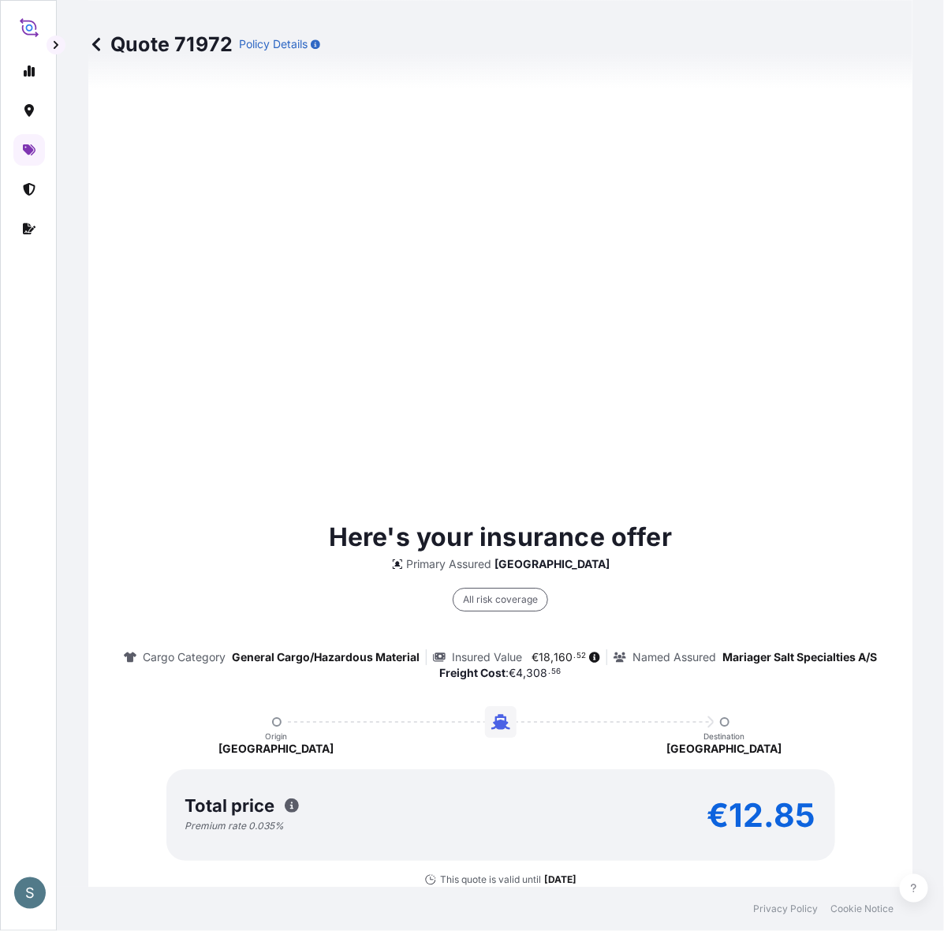
click at [651, 617] on div "All risk coverage Cargo Category General Cargo/Hazardous Material Insured Value…" at bounding box center [500, 626] width 753 height 109
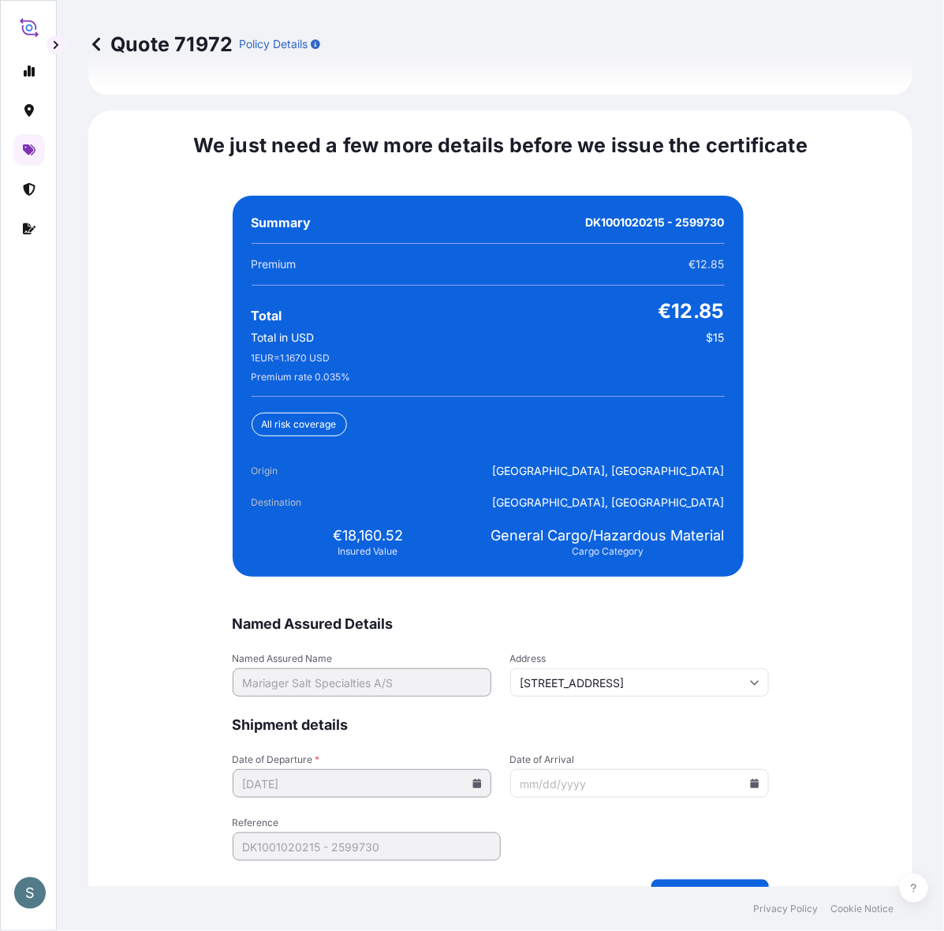
scroll to position [3646, 0]
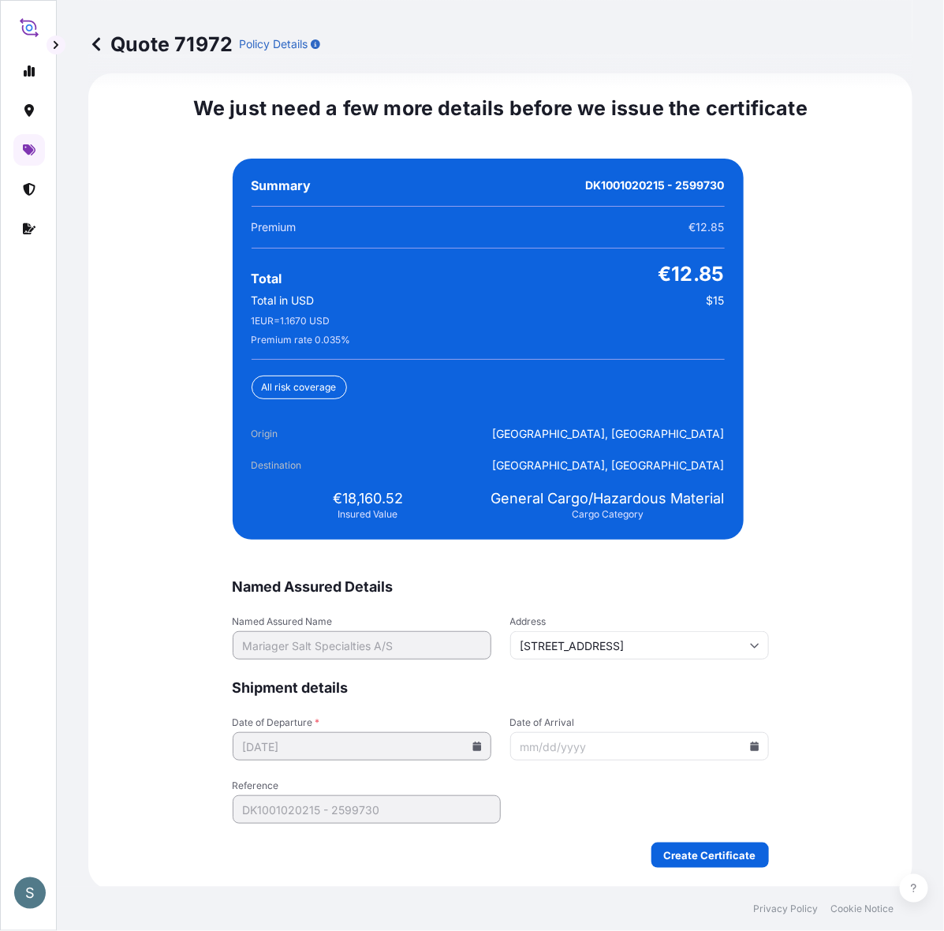
drag, startPoint x: 775, startPoint y: 649, endPoint x: 779, endPoint y: 667, distance: 17.6
click at [775, 649] on div "We just need a few more details before we issue the certificate Named Assured D…" at bounding box center [500, 481] width 824 height 816
click at [750, 747] on icon at bounding box center [754, 745] width 9 height 9
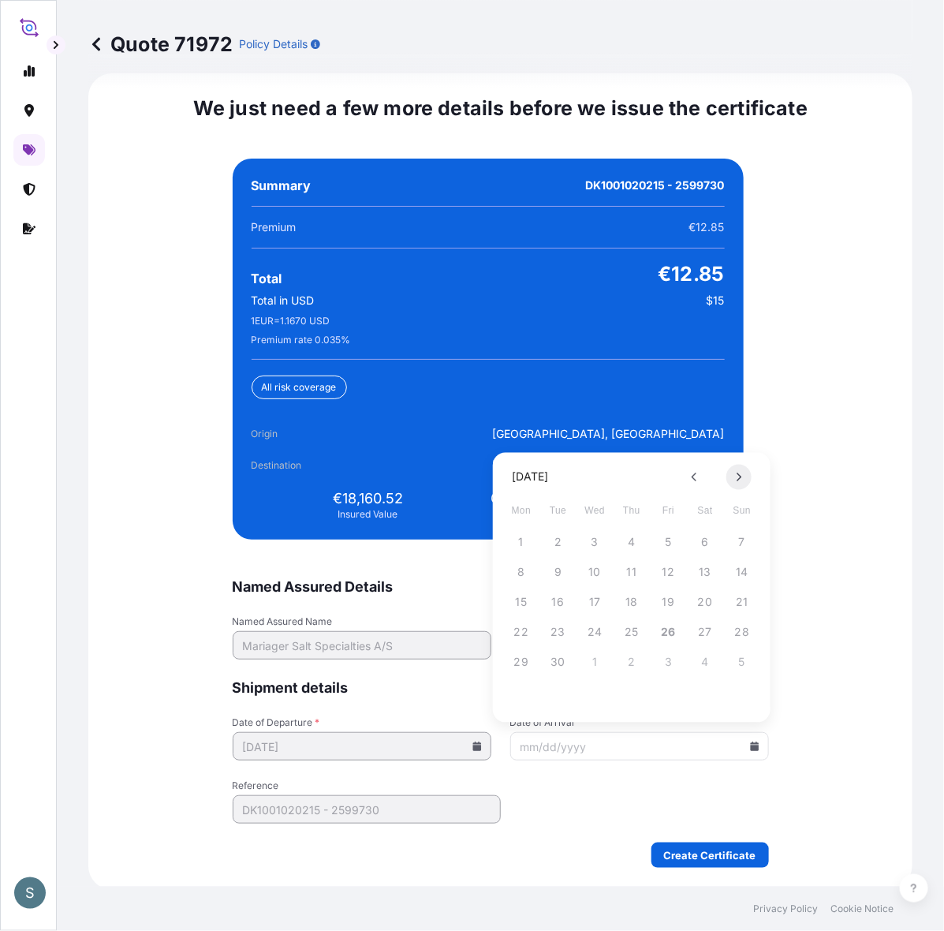
click at [740, 475] on icon at bounding box center [739, 476] width 5 height 9
click at [592, 569] on button "5" at bounding box center [594, 572] width 25 height 25
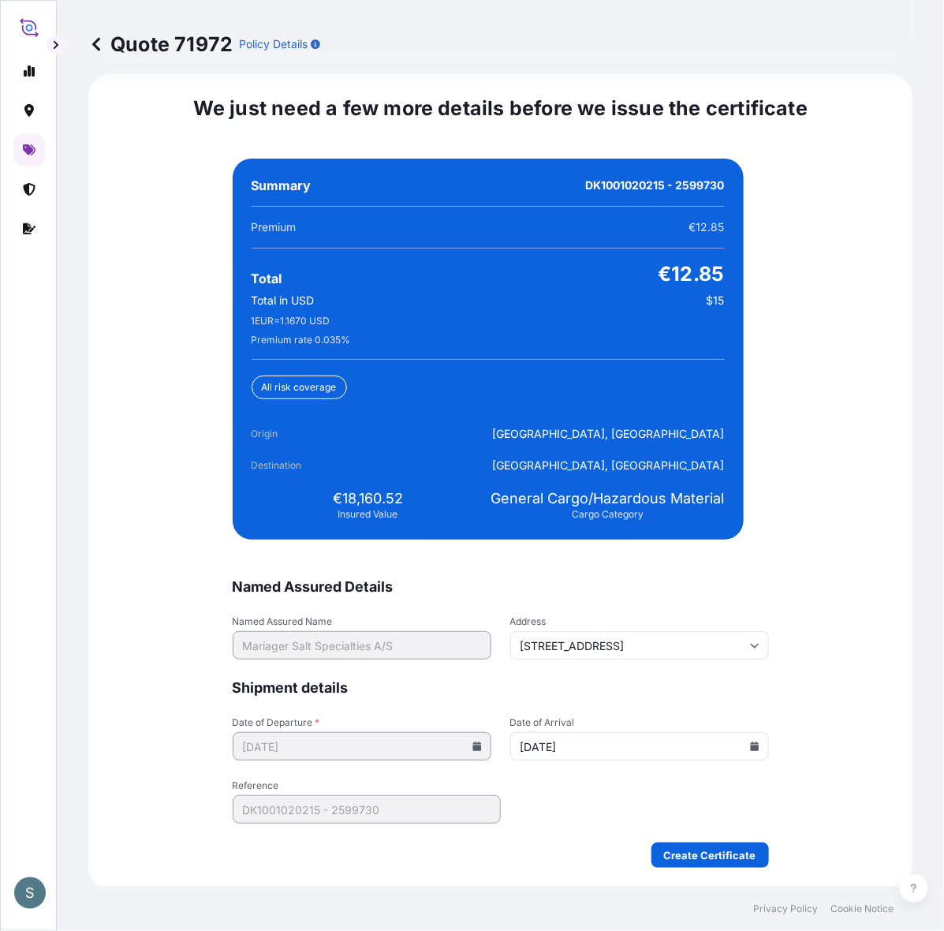
type input "[DATE]"
click at [793, 678] on div "We just need a few more details before we issue the certificate Named Assured D…" at bounding box center [500, 481] width 824 height 816
drag, startPoint x: 336, startPoint y: 494, endPoint x: 396, endPoint y: 494, distance: 59.9
click at [396, 494] on span "€18,160.52" at bounding box center [368, 498] width 70 height 19
copy span "18,160.52"
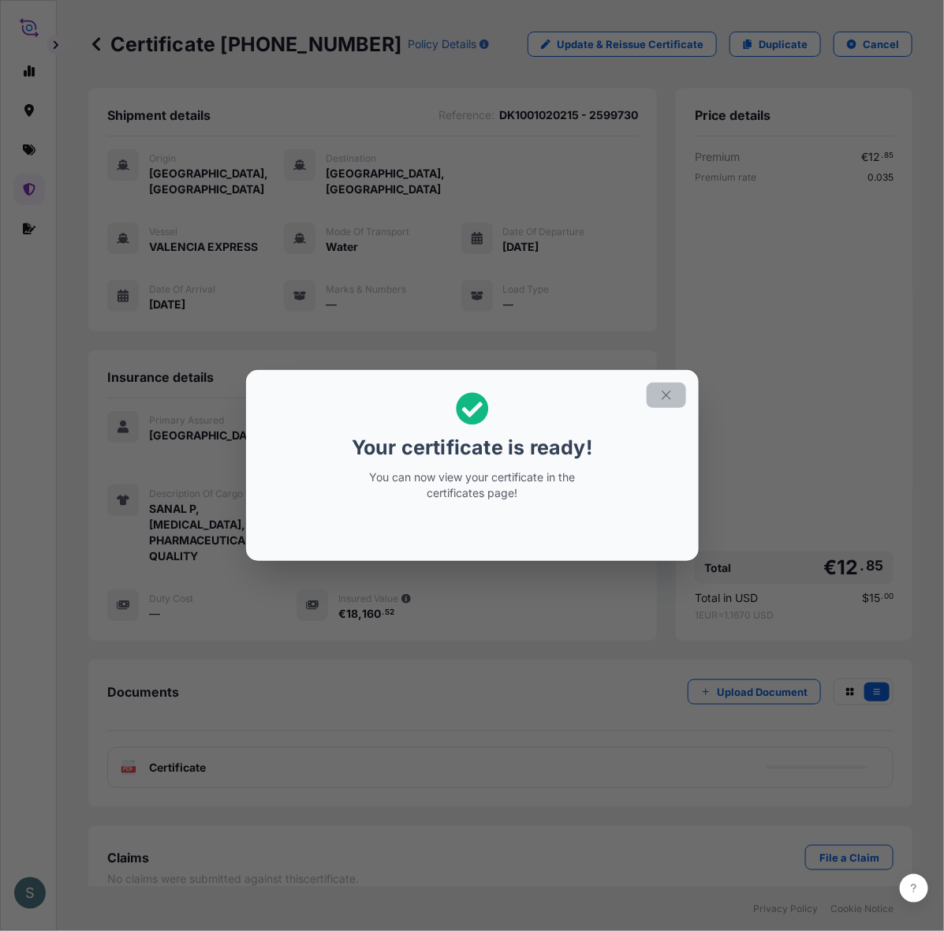
click at [676, 399] on button "button" at bounding box center [666, 395] width 39 height 25
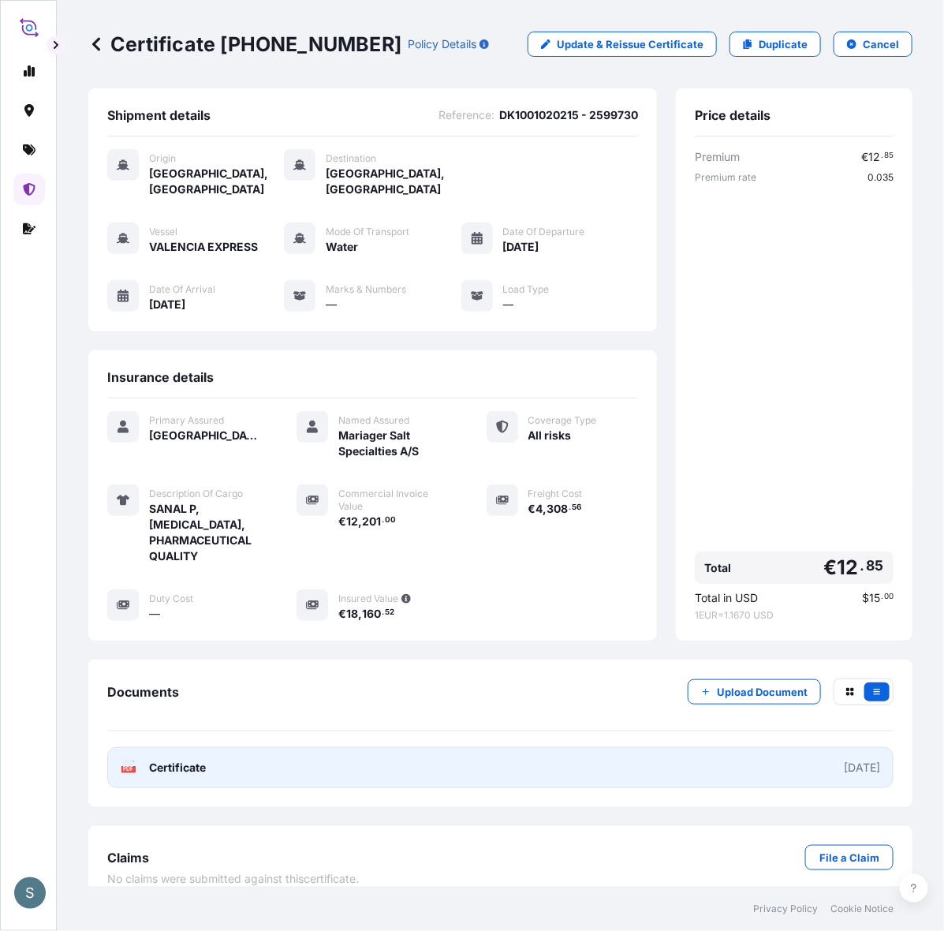
click at [371, 747] on link "PDF Certificate [DATE]" at bounding box center [500, 767] width 786 height 41
